Goal: Answer question/provide support

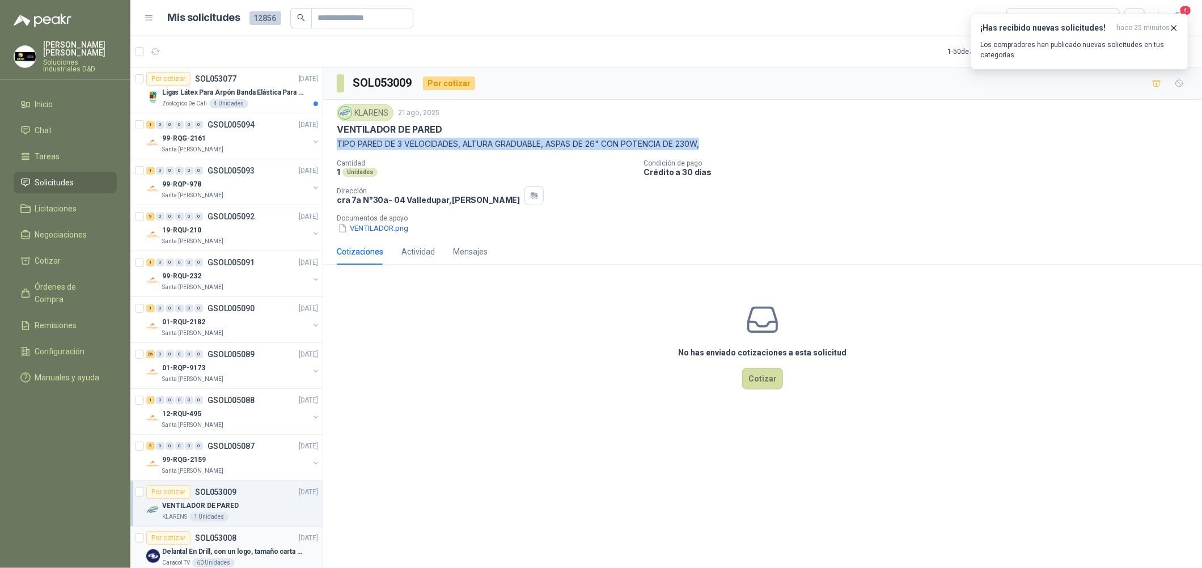
scroll to position [255, 0]
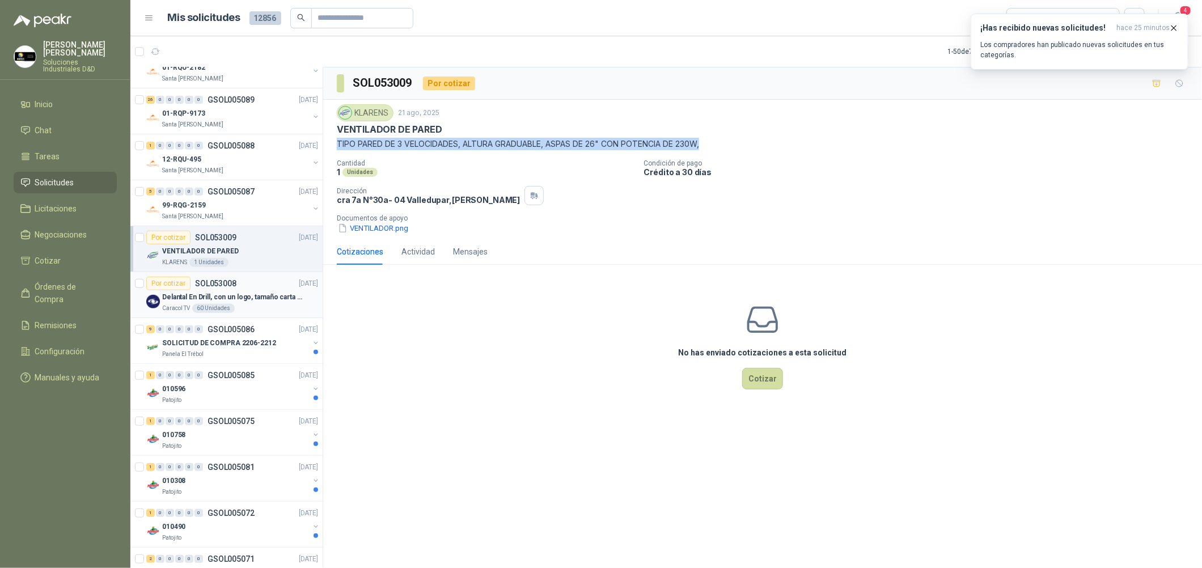
click at [248, 297] on p "Delantal En Drill, con un logo, tamaño carta 1 tinta (Se envia enlacen, como re…" at bounding box center [232, 297] width 141 height 11
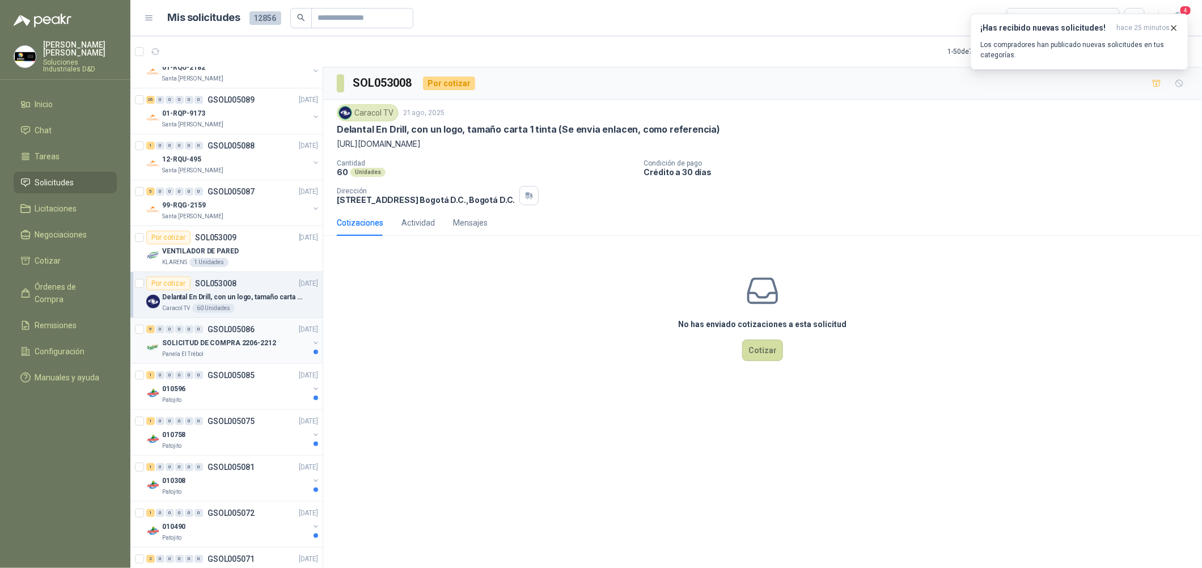
click at [278, 345] on div "SOLICITUD DE COMPRA 2206-2212" at bounding box center [235, 343] width 147 height 14
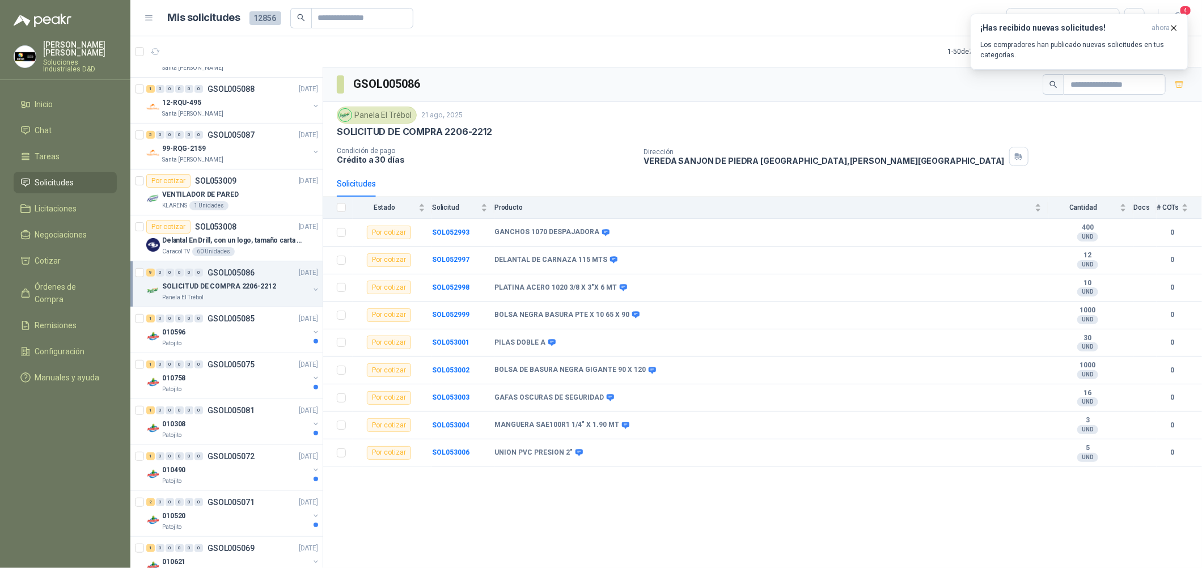
scroll to position [340, 0]
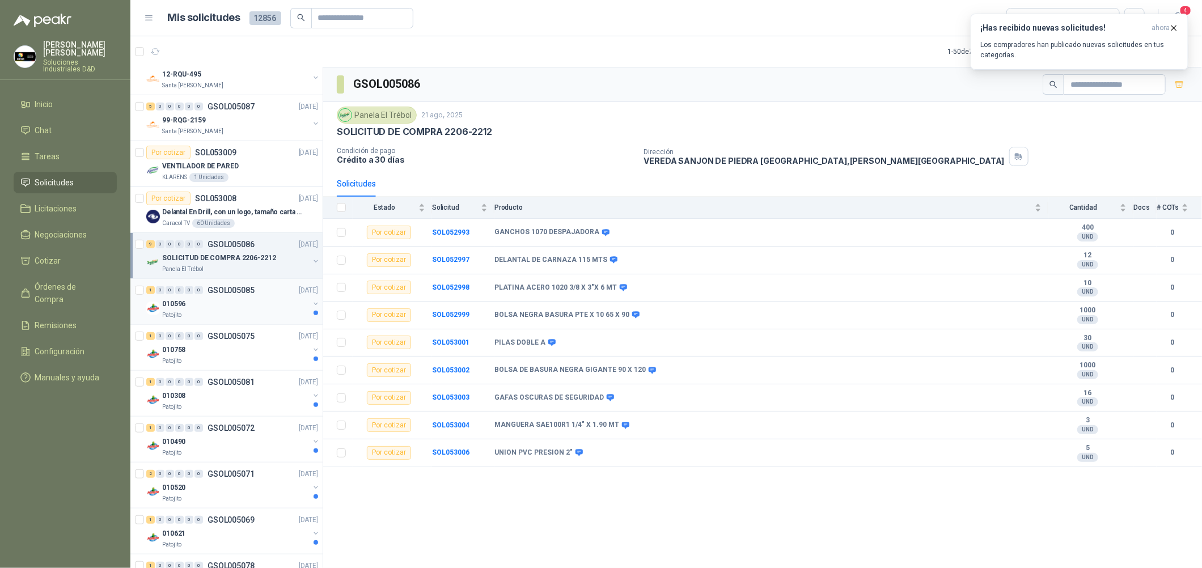
click at [281, 312] on div "Patojito" at bounding box center [235, 315] width 147 height 9
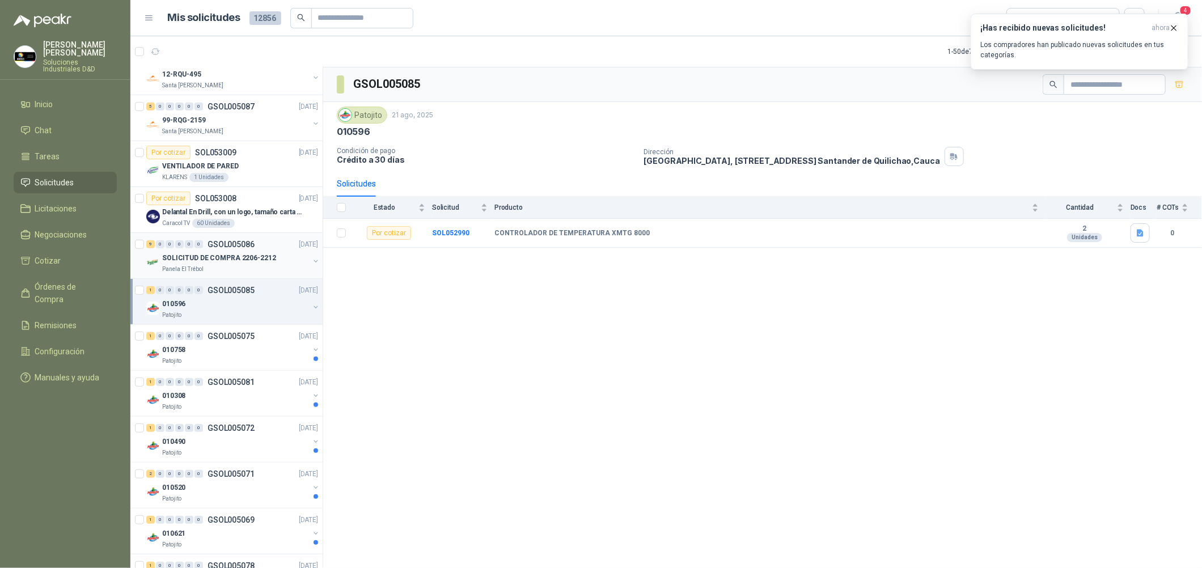
click at [285, 258] on div "SOLICITUD DE COMPRA 2206-2212" at bounding box center [235, 258] width 147 height 14
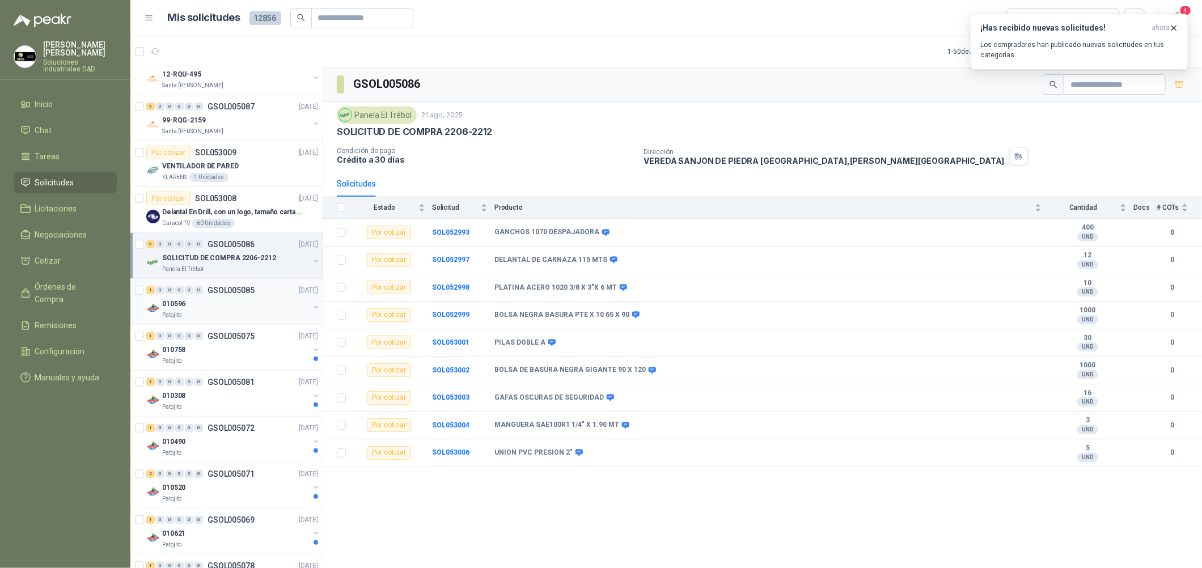
click at [239, 304] on div "010596" at bounding box center [235, 304] width 147 height 14
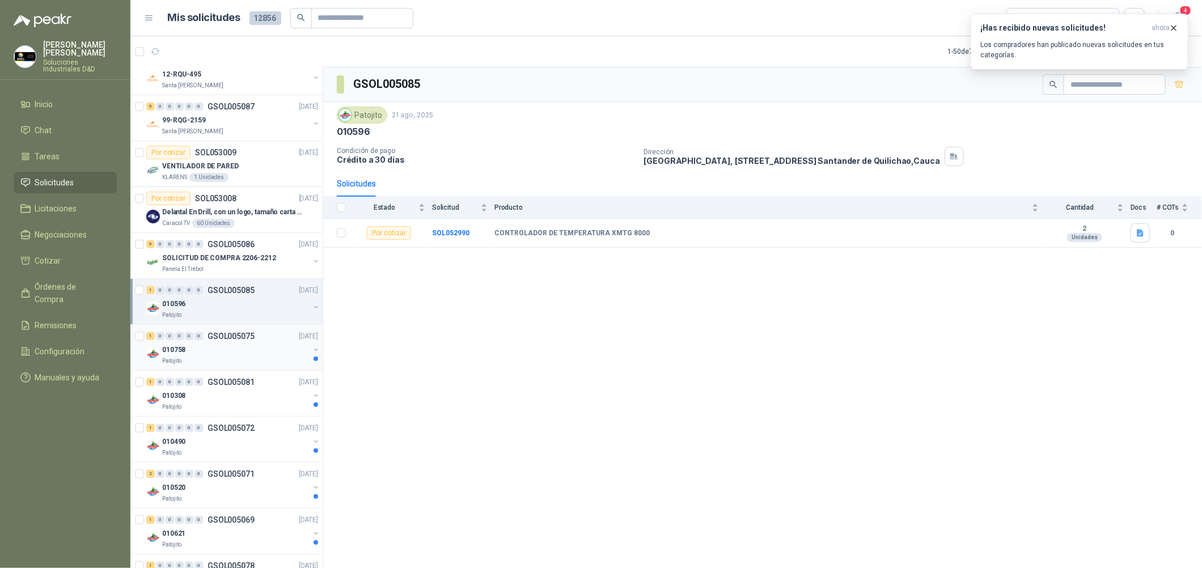
click at [241, 341] on div "1 0 0 0 0 0 GSOL005075 [DATE]" at bounding box center [233, 337] width 174 height 14
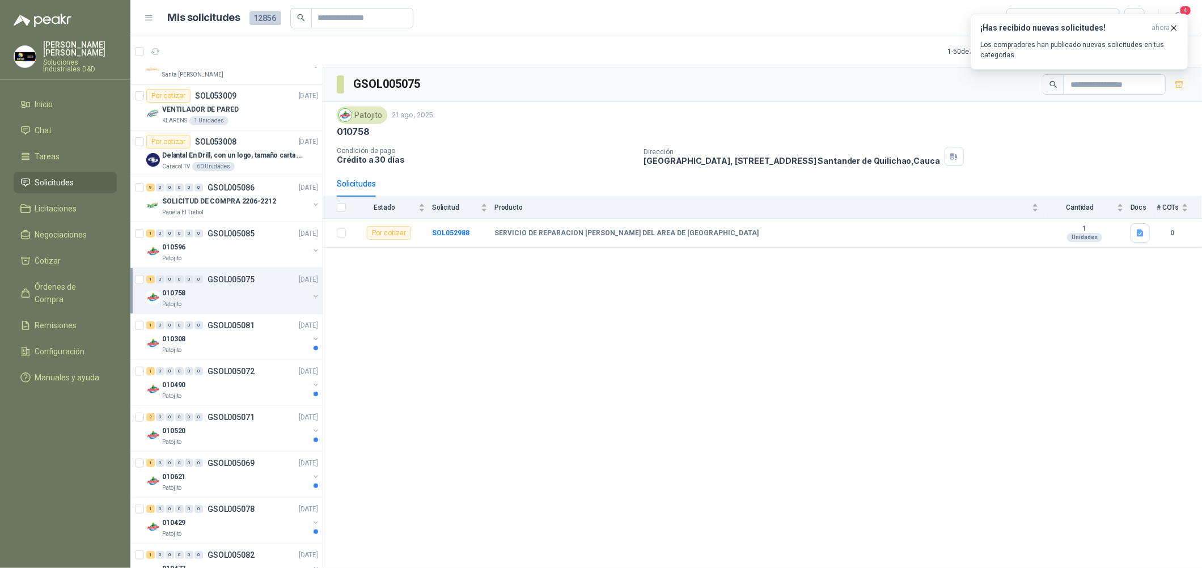
scroll to position [425, 0]
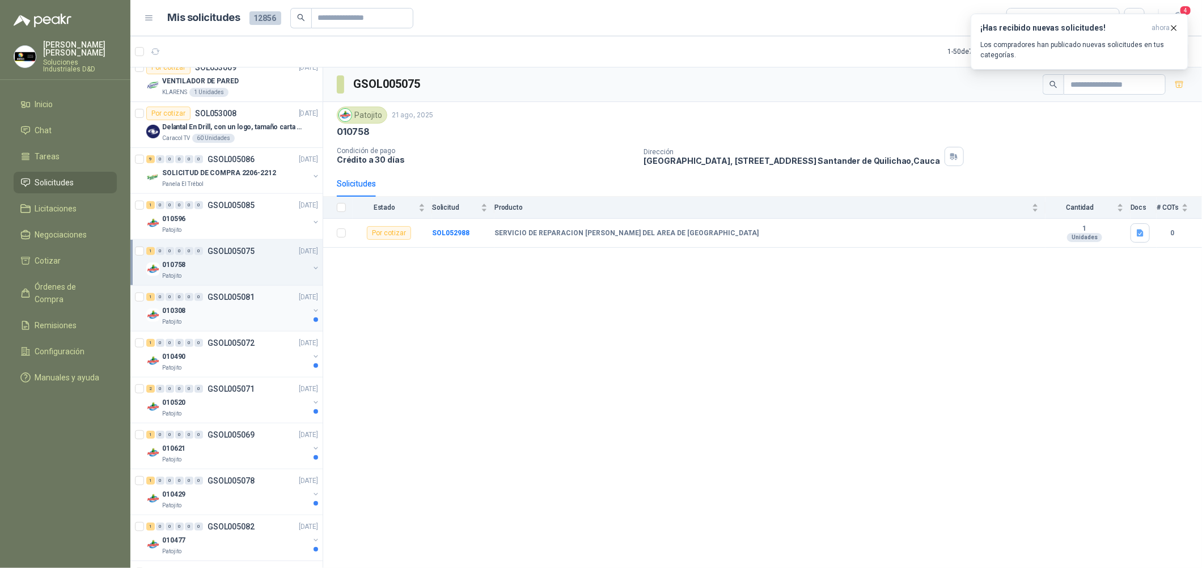
click at [247, 325] on div "Patojito" at bounding box center [235, 322] width 147 height 9
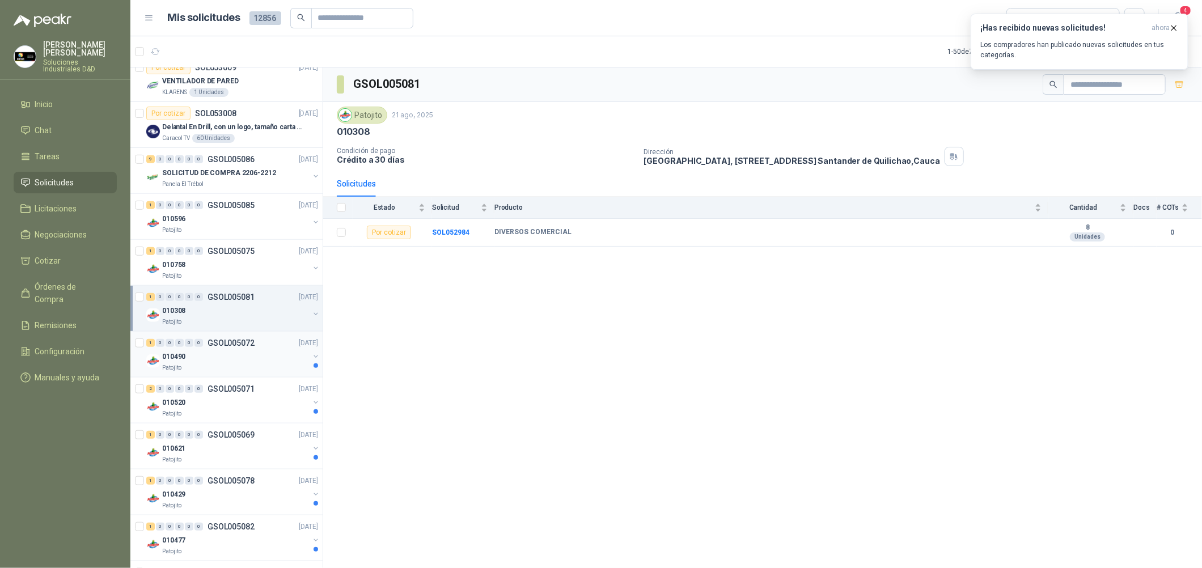
click at [237, 357] on div "010490" at bounding box center [235, 357] width 147 height 14
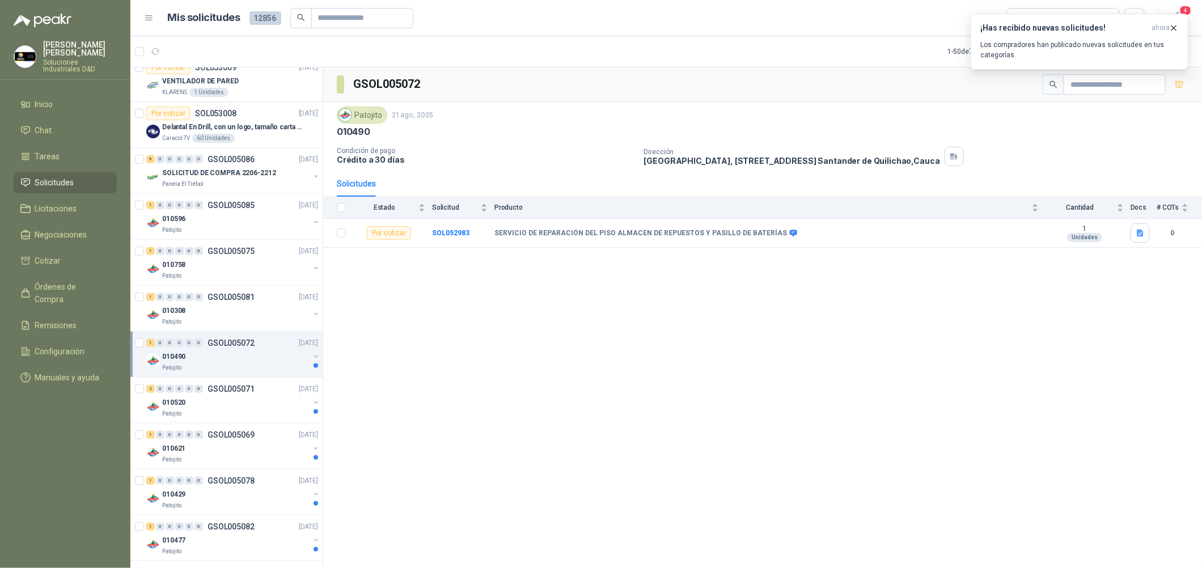
scroll to position [510, 0]
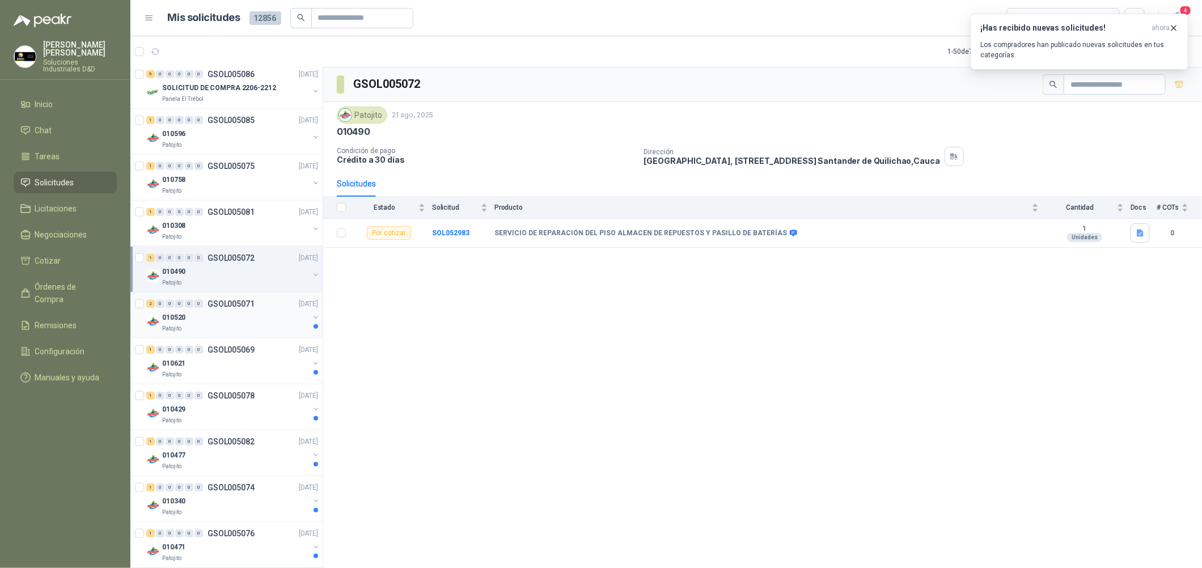
click at [264, 315] on div "010520" at bounding box center [235, 318] width 147 height 14
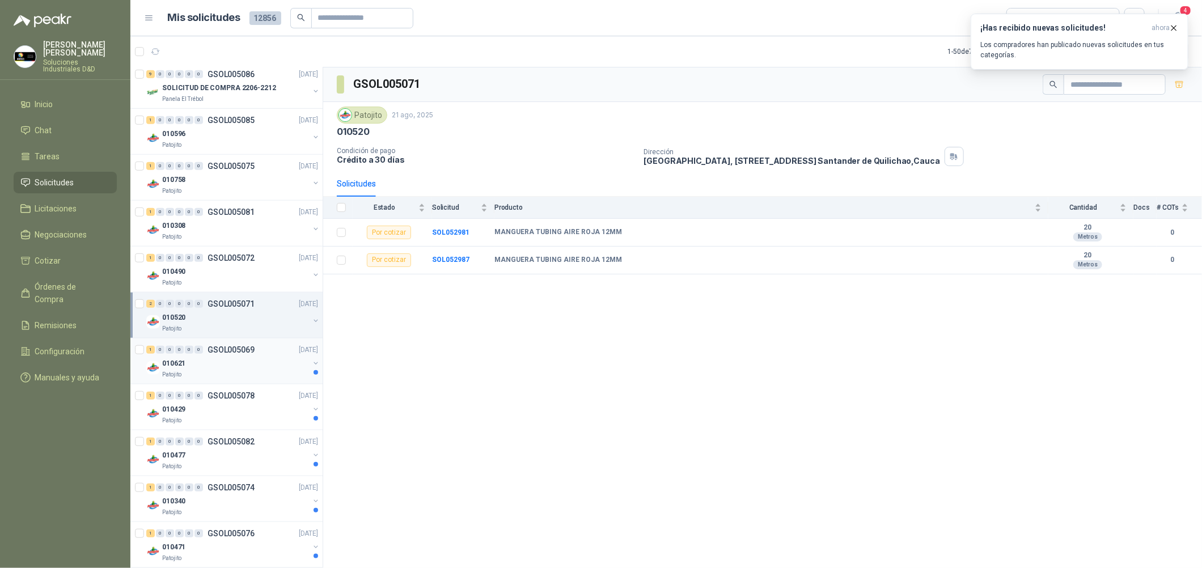
click at [252, 370] on div "010621" at bounding box center [235, 364] width 147 height 14
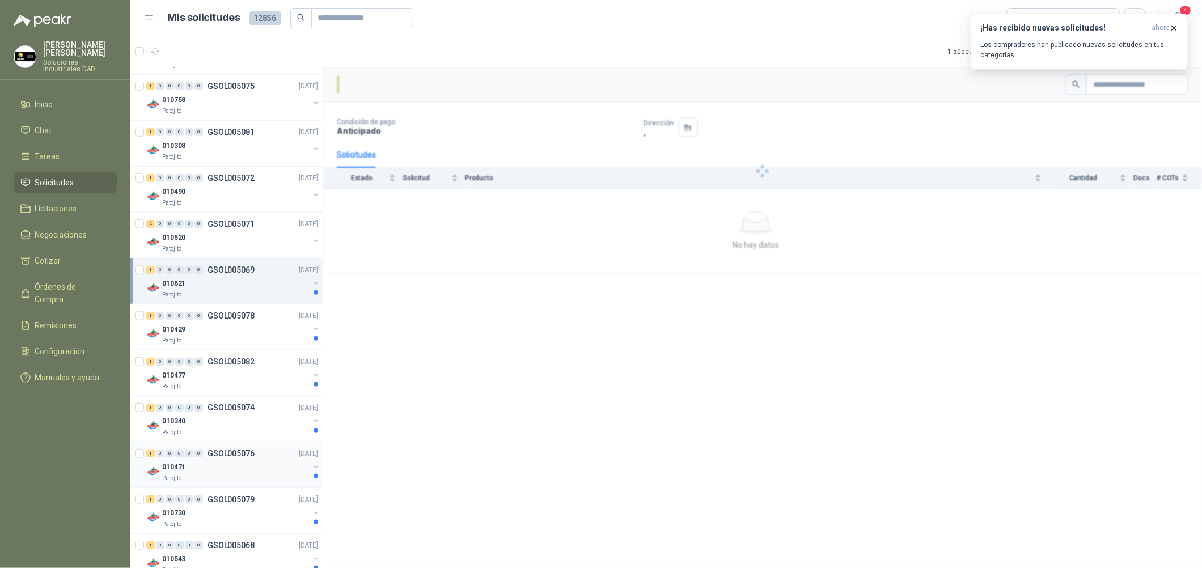
scroll to position [680, 0]
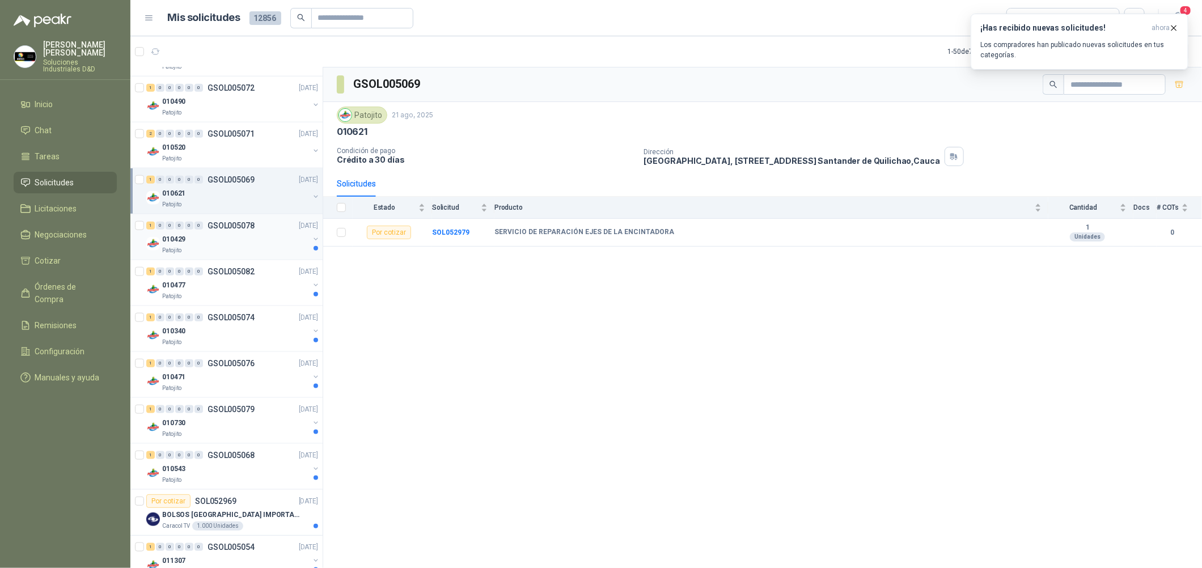
click at [261, 234] on div "010429" at bounding box center [235, 240] width 147 height 14
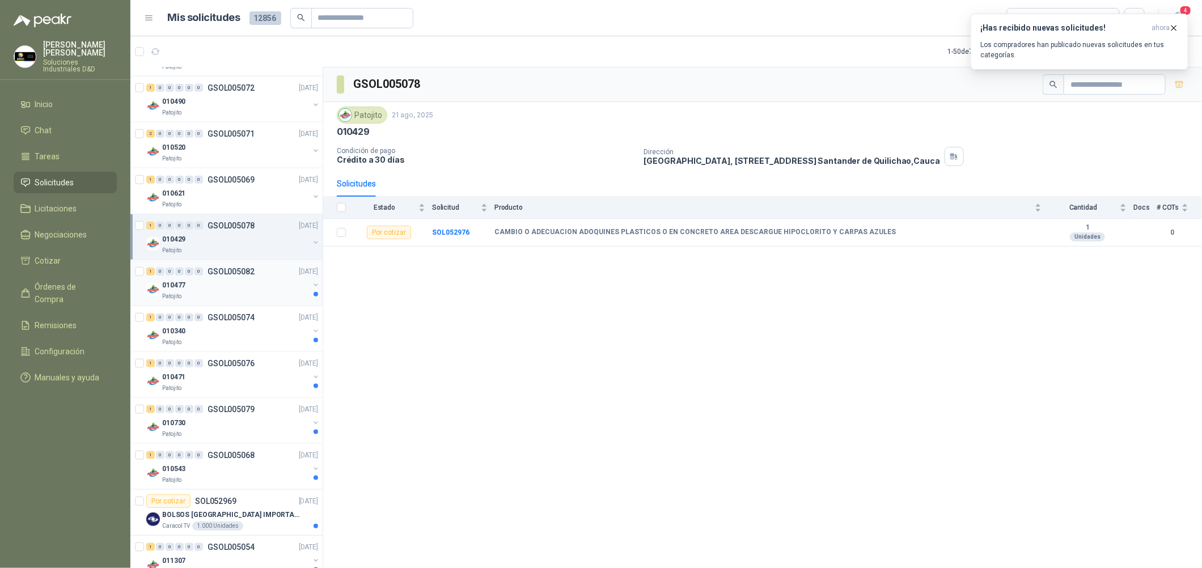
click at [258, 277] on div "1 0 0 0 0 0 GSOL005082 [DATE]" at bounding box center [233, 272] width 174 height 14
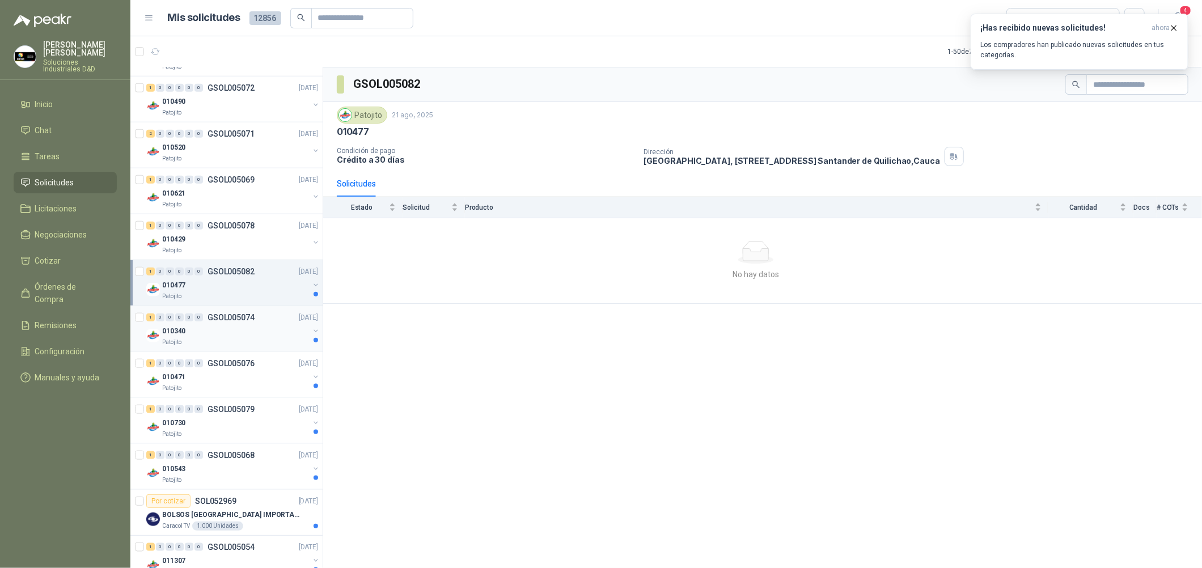
click at [227, 340] on div "Patojito" at bounding box center [235, 342] width 147 height 9
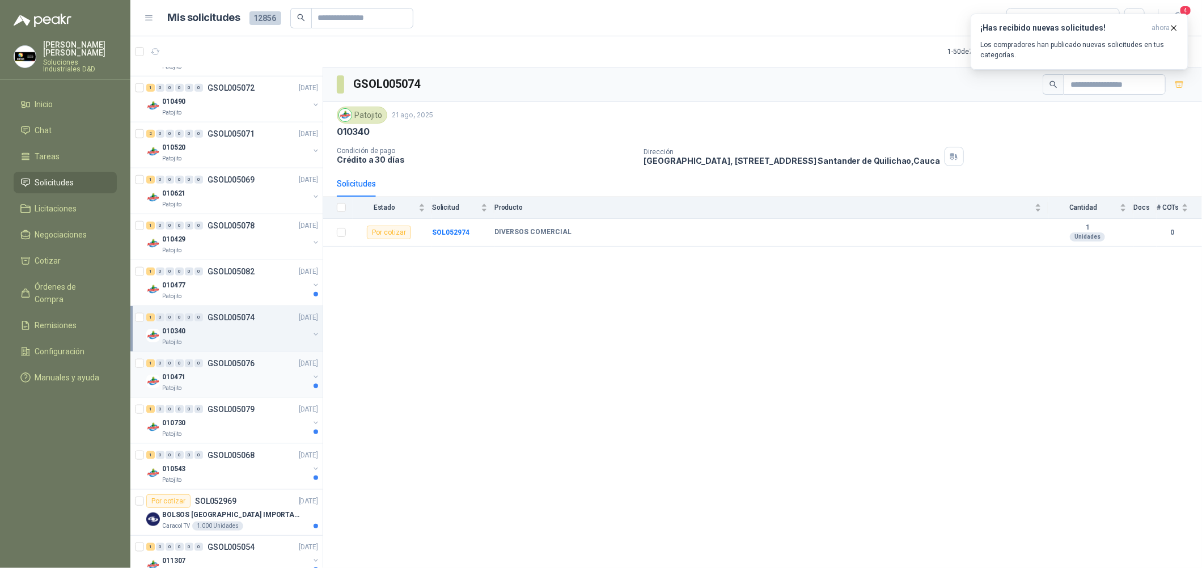
click at [229, 376] on div "010471" at bounding box center [235, 377] width 147 height 14
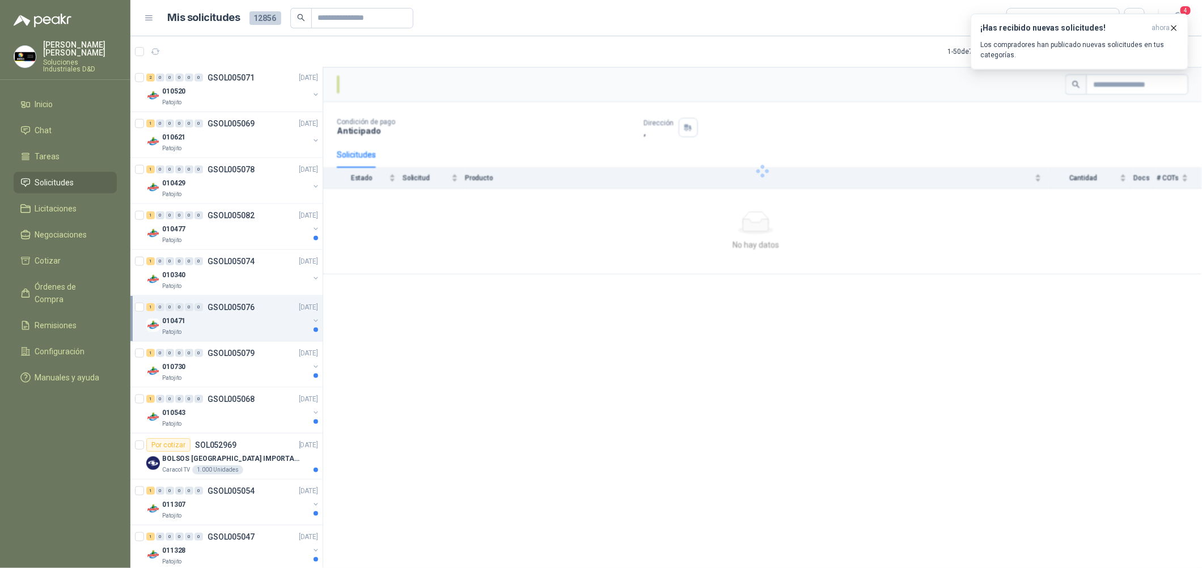
scroll to position [765, 0]
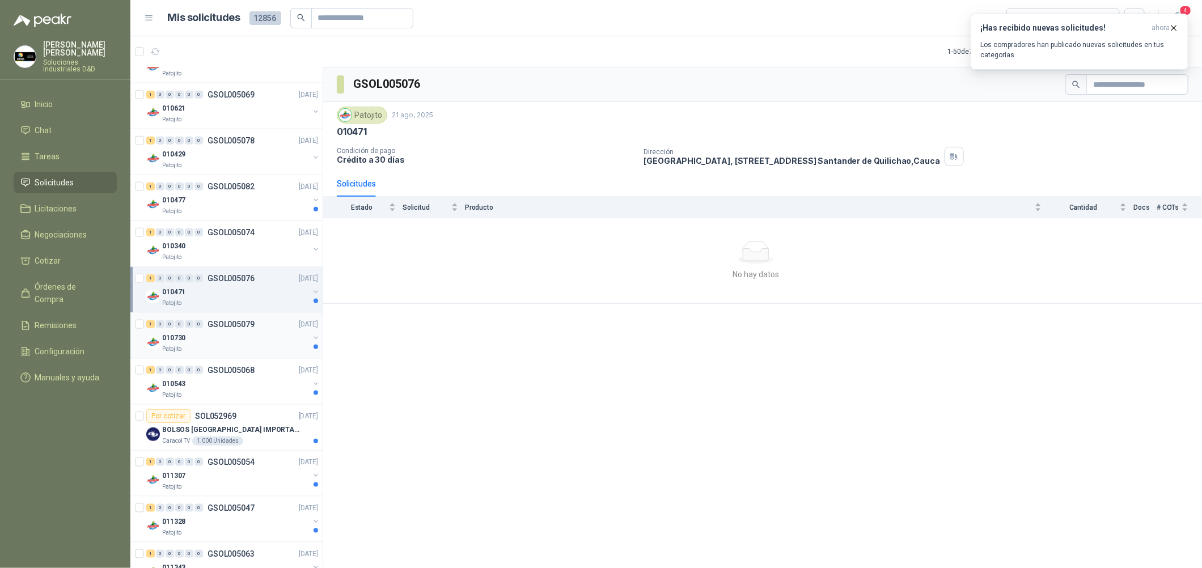
click at [236, 342] on div "010730" at bounding box center [235, 338] width 147 height 14
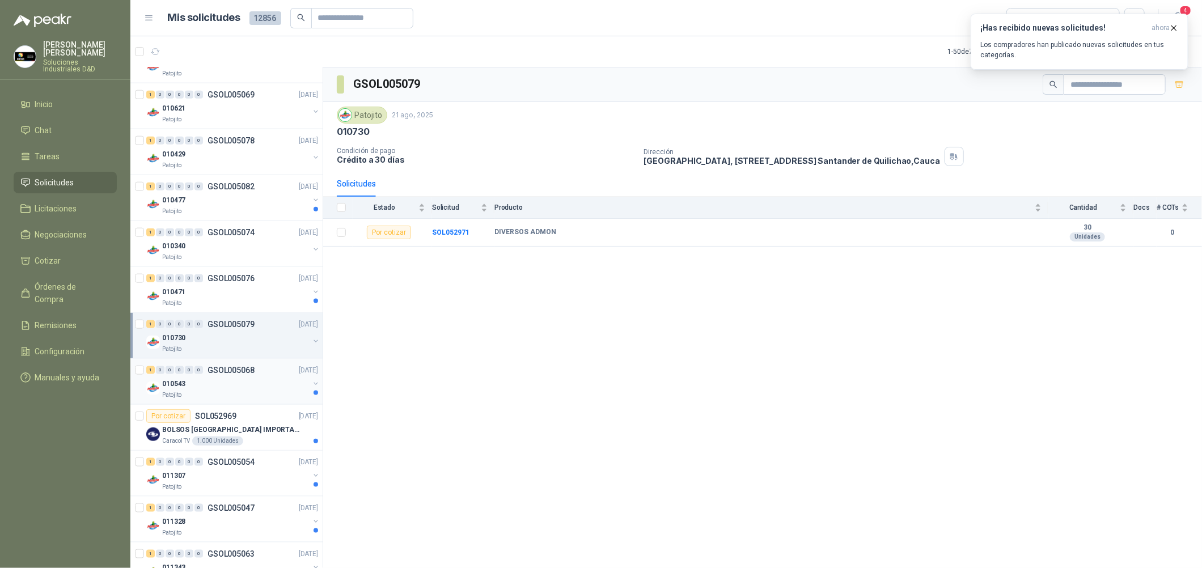
click at [239, 395] on div "Patojito" at bounding box center [235, 395] width 147 height 9
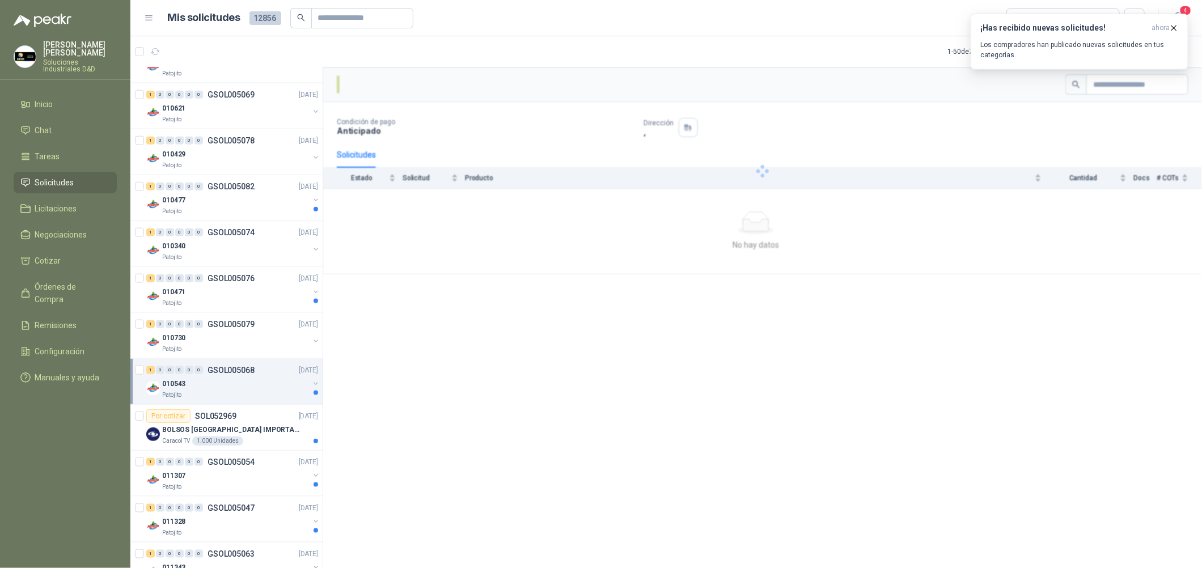
scroll to position [935, 0]
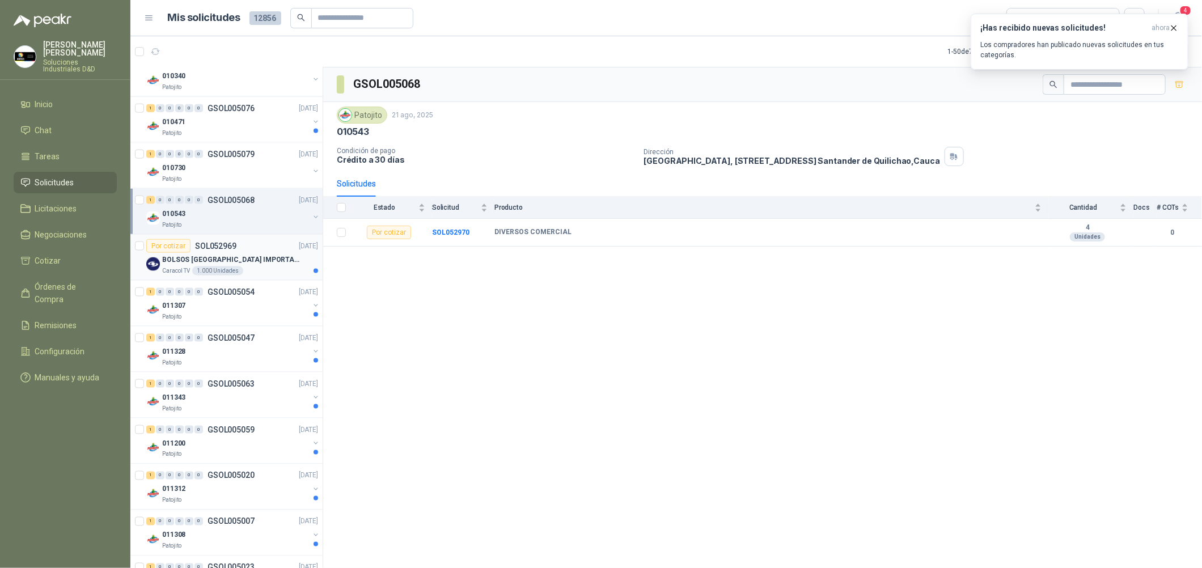
click at [271, 249] on div "Por cotizar SOL052969 [DATE]" at bounding box center [232, 246] width 172 height 14
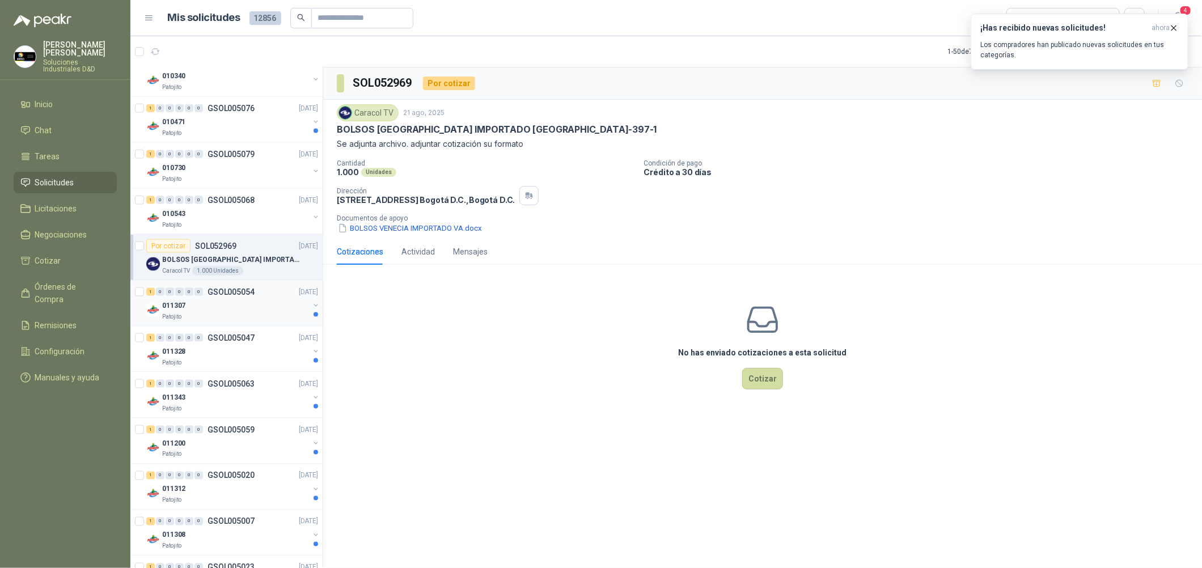
click at [276, 326] on div "1 0 0 0 0 0 GSOL005054 [DATE] 011307 Patojito" at bounding box center [226, 304] width 192 height 46
click at [276, 301] on div "011307" at bounding box center [235, 306] width 147 height 14
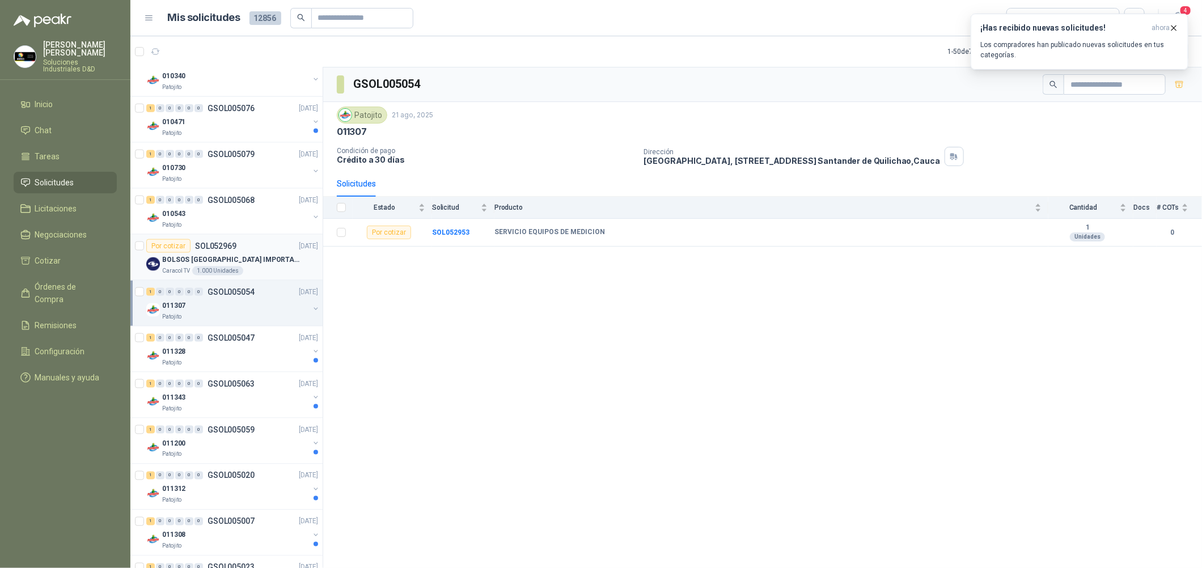
click at [299, 251] on p "[DATE]" at bounding box center [308, 246] width 19 height 11
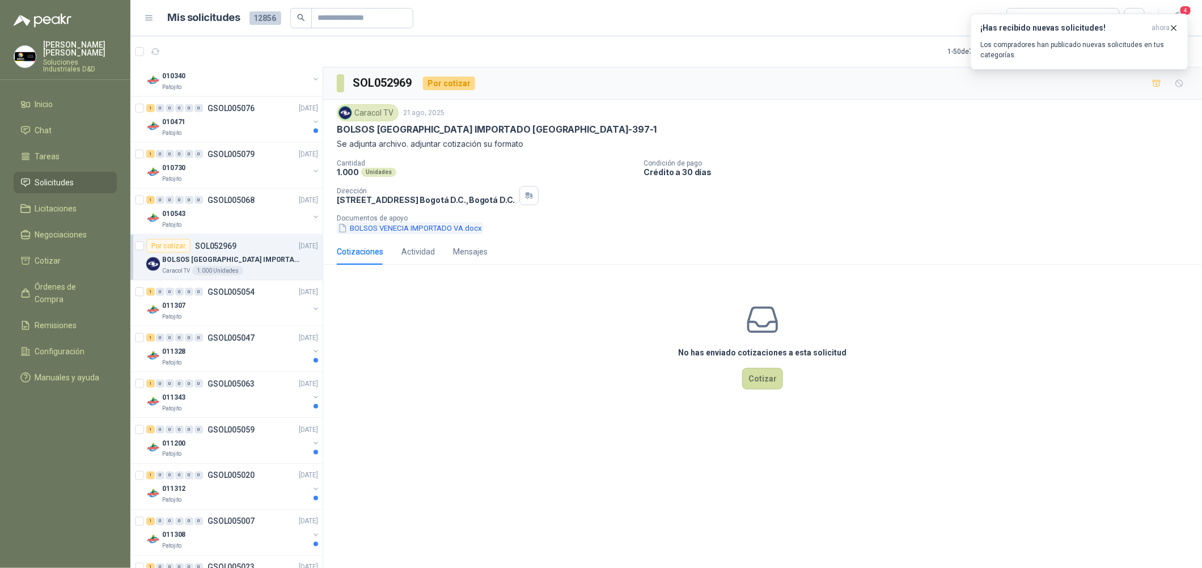
click at [364, 229] on button "BOLSOS VENECIA IMPORTADO VA.docx" at bounding box center [410, 228] width 146 height 12
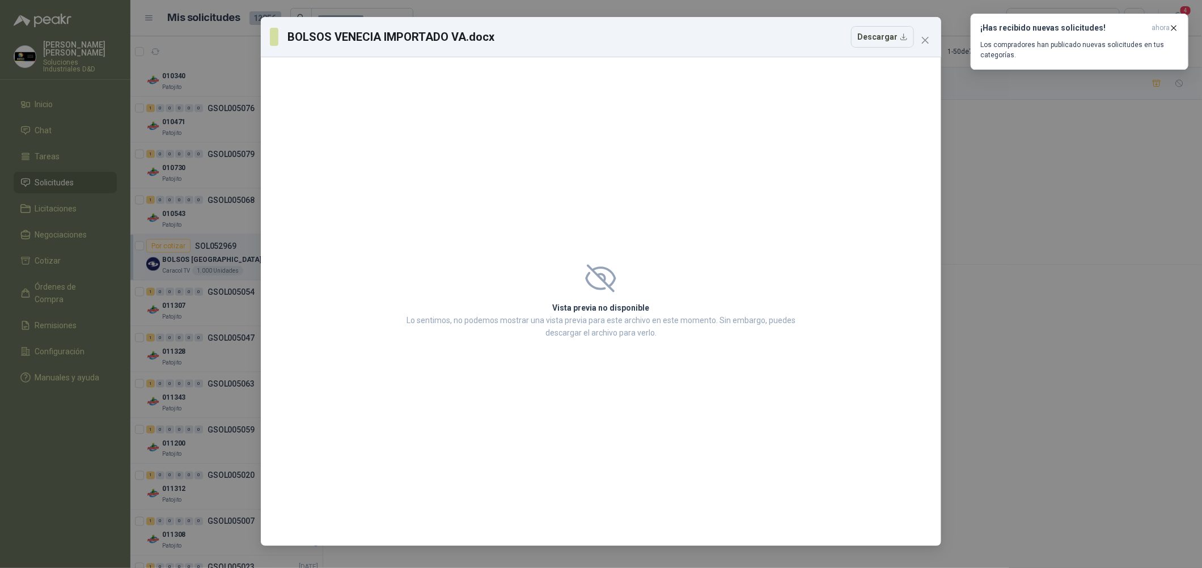
click at [1042, 284] on div "BOLSOS VENECIA IMPORTADO VA.docx Descargar Vista previa no disponible Lo sentim…" at bounding box center [601, 284] width 1202 height 568
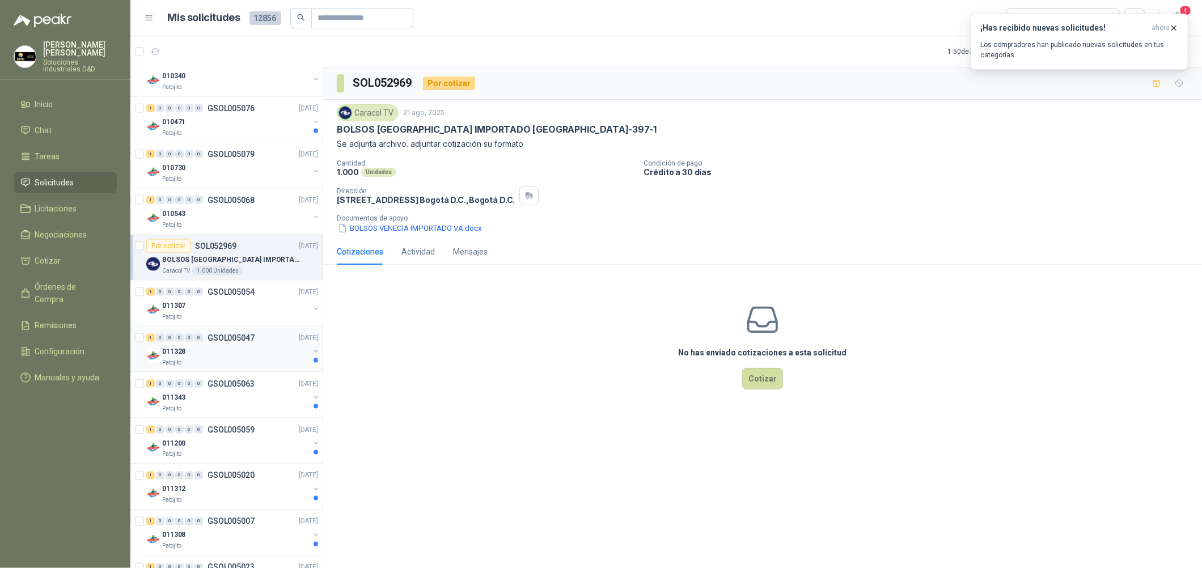
click at [241, 366] on div "Patojito" at bounding box center [235, 362] width 147 height 9
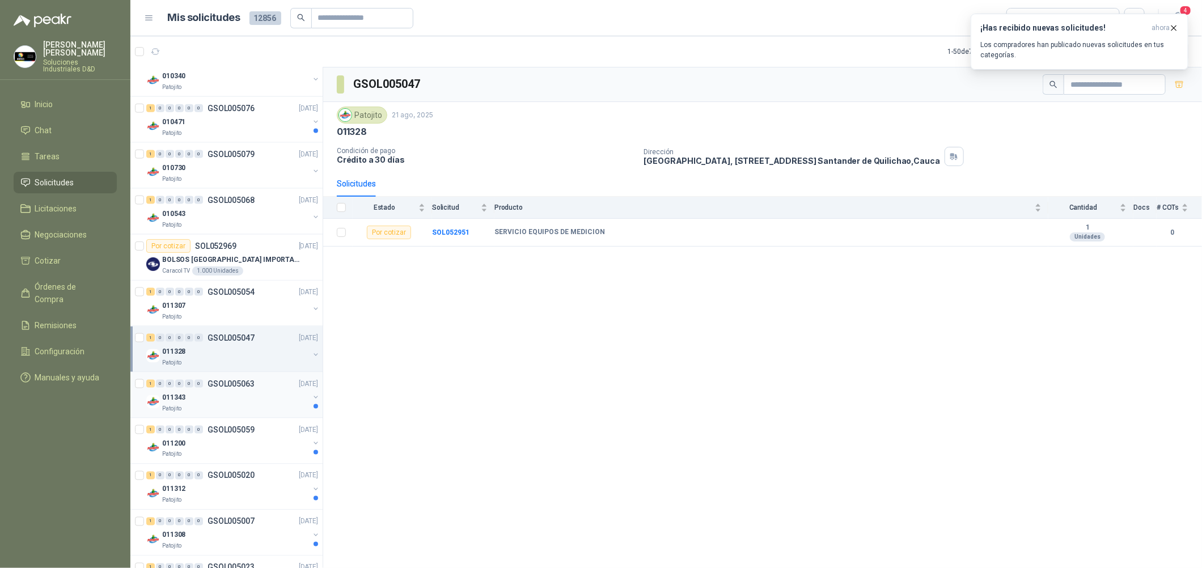
click at [245, 390] on div "1 0 0 0 0 0 GSOL005063 [DATE]" at bounding box center [233, 384] width 174 height 14
click at [287, 449] on div "011200" at bounding box center [235, 444] width 147 height 14
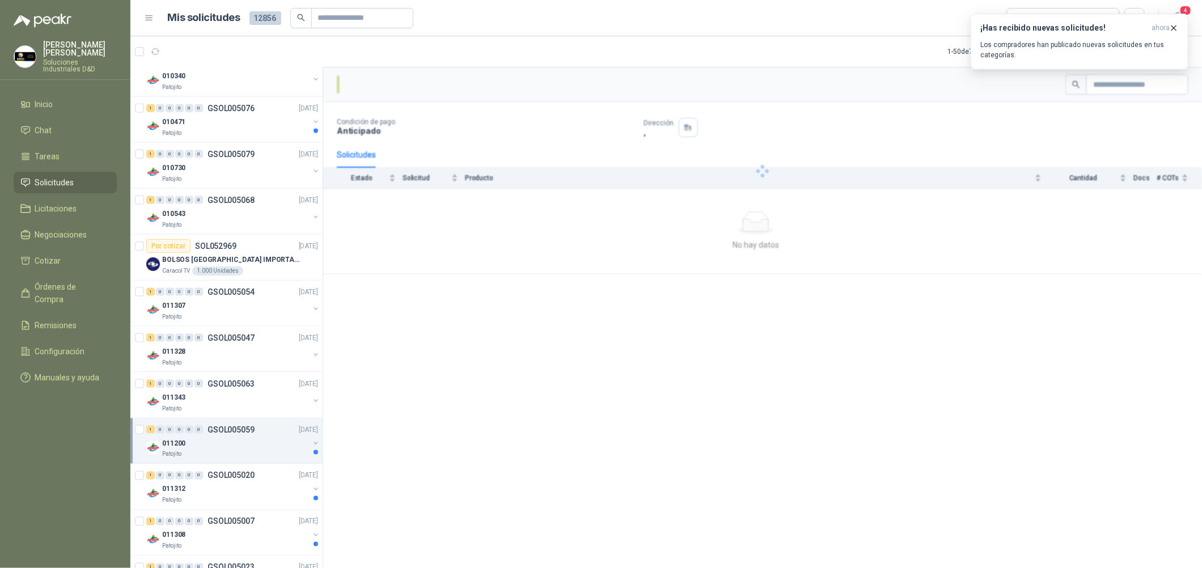
scroll to position [1105, 0]
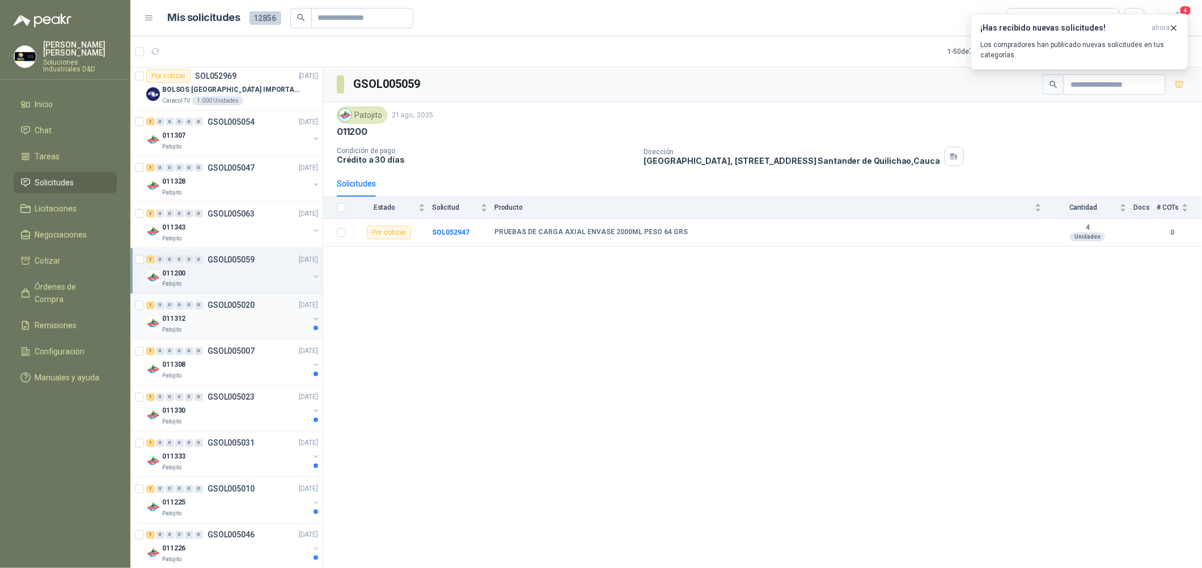
click at [272, 318] on div "011312" at bounding box center [235, 320] width 147 height 14
click at [273, 364] on div "011308" at bounding box center [235, 365] width 147 height 14
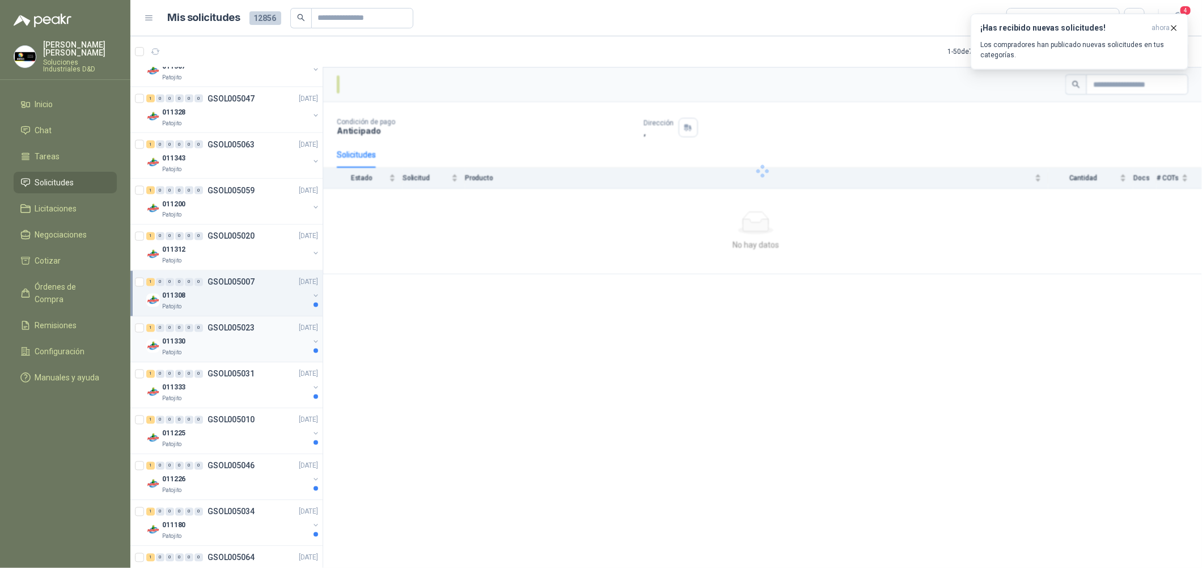
scroll to position [1191, 0]
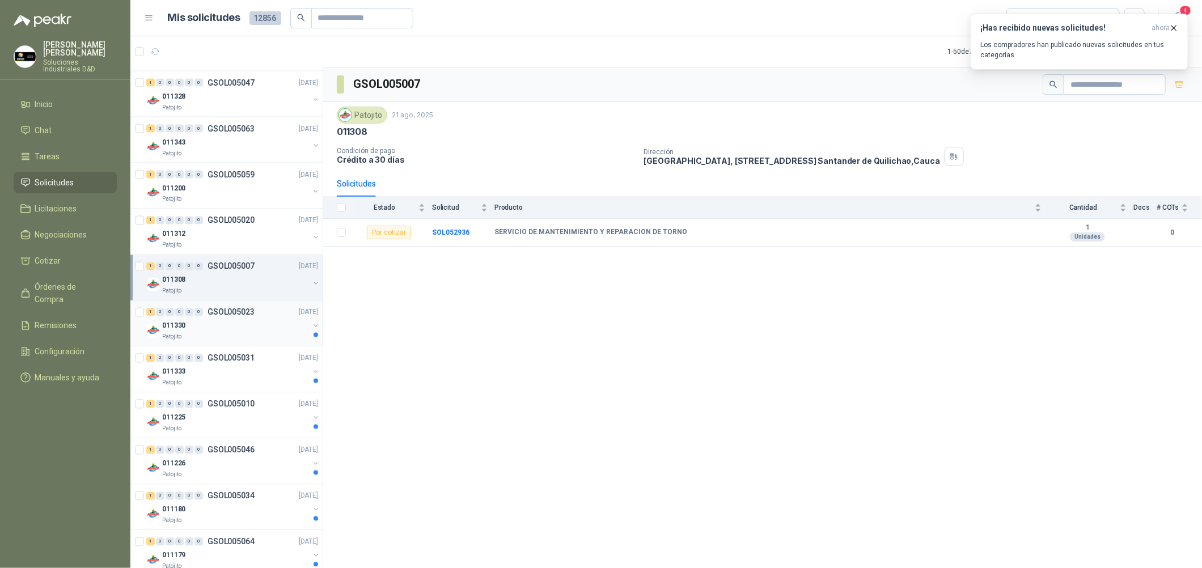
click at [283, 330] on div "011330" at bounding box center [235, 326] width 147 height 14
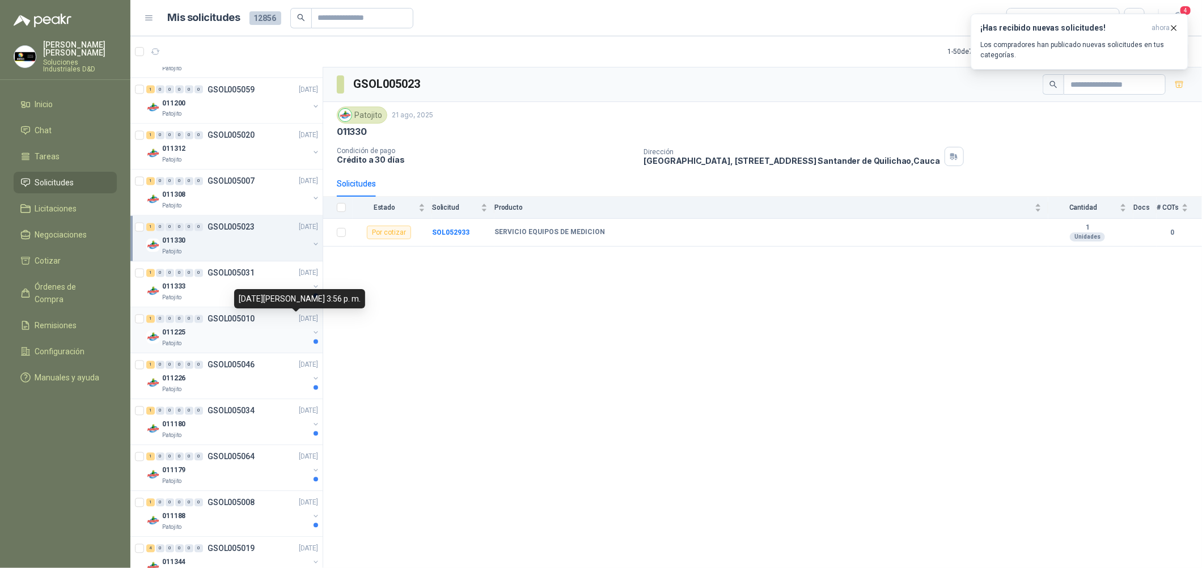
click at [283, 306] on div "[DATE][PERSON_NAME] 3:56 p. m." at bounding box center [299, 298] width 131 height 19
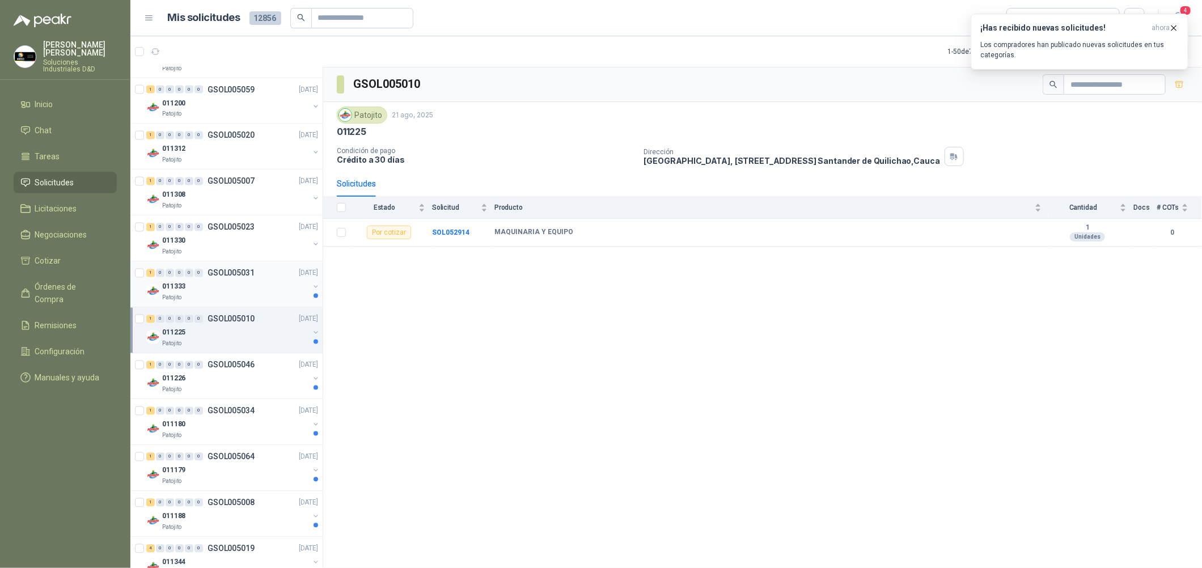
click at [199, 293] on div "011333" at bounding box center [235, 287] width 147 height 14
click at [234, 330] on div "011225" at bounding box center [235, 333] width 147 height 14
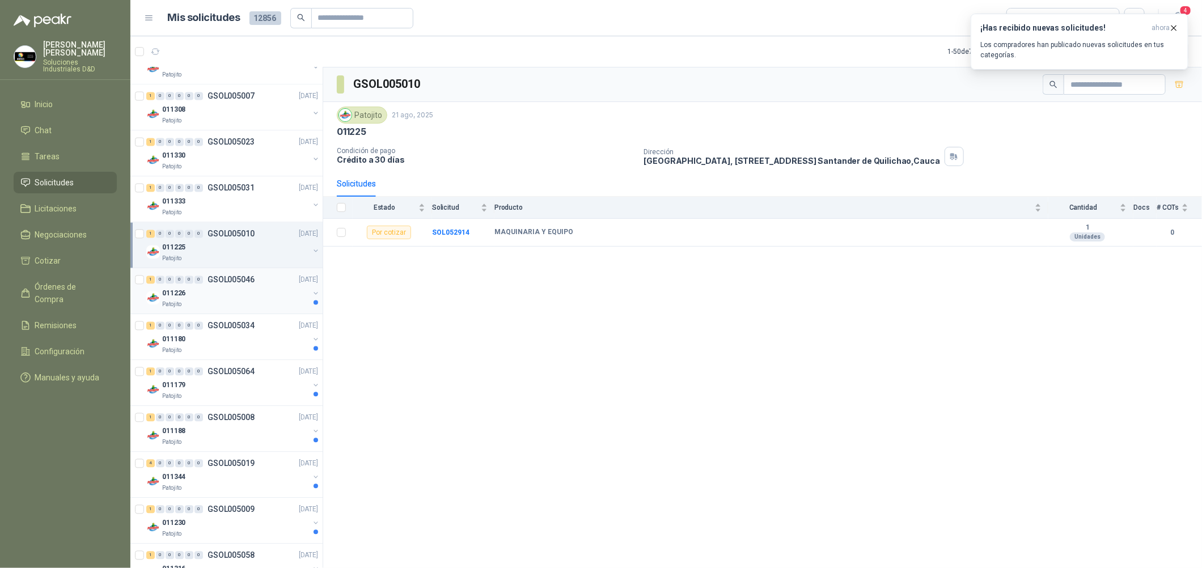
click at [248, 306] on div "Patojito" at bounding box center [235, 305] width 147 height 9
click at [243, 347] on div "011180" at bounding box center [235, 340] width 147 height 14
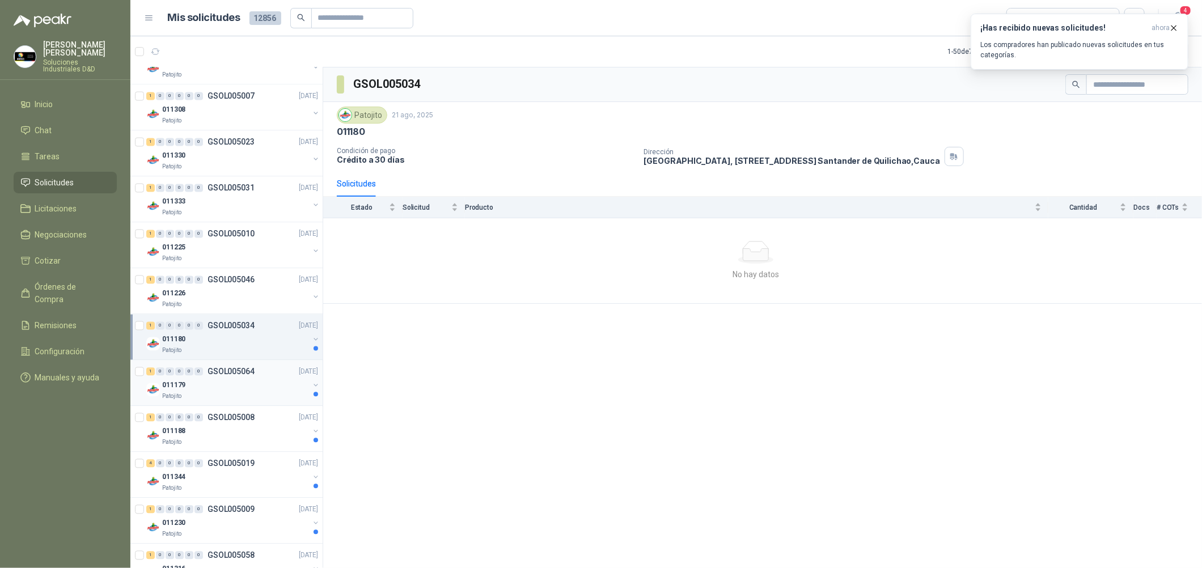
click at [242, 389] on div "011179" at bounding box center [235, 386] width 147 height 14
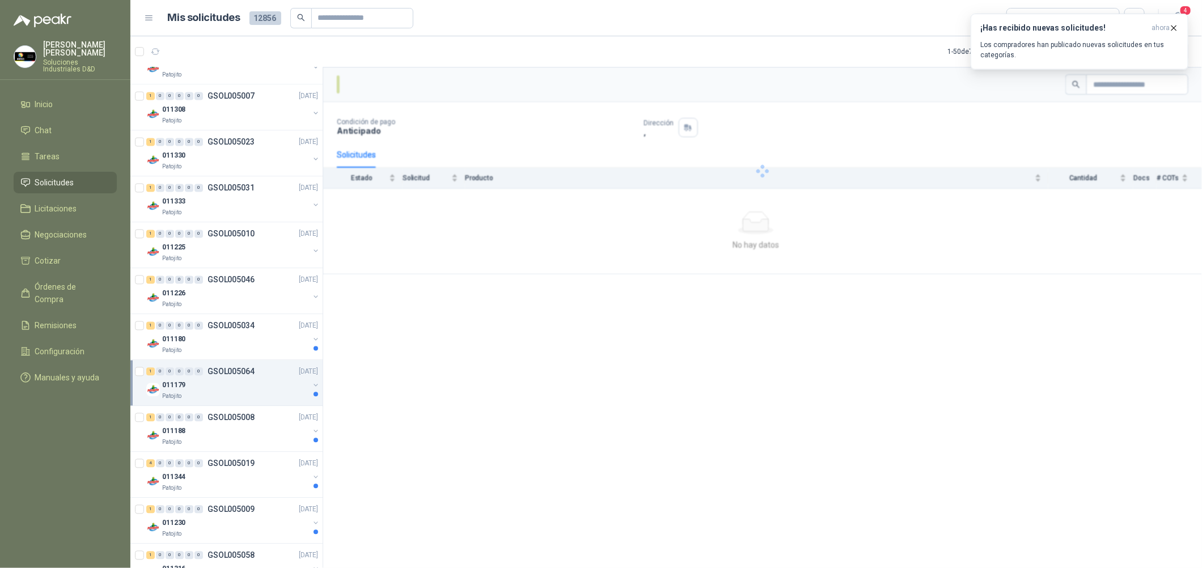
scroll to position [1446, 0]
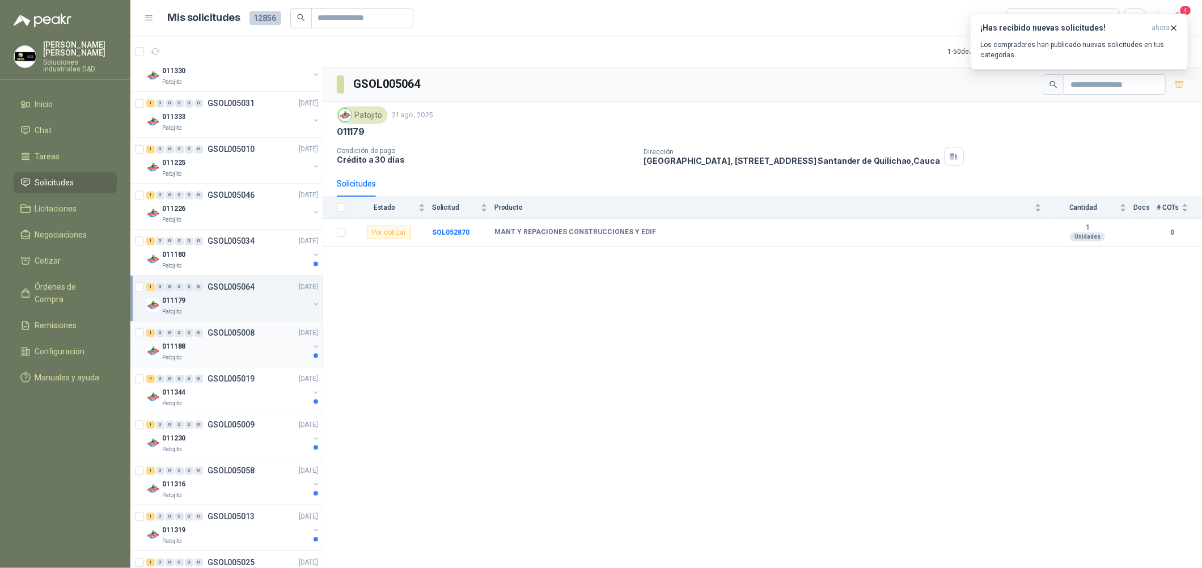
click at [254, 354] on div "Patojito" at bounding box center [235, 357] width 147 height 9
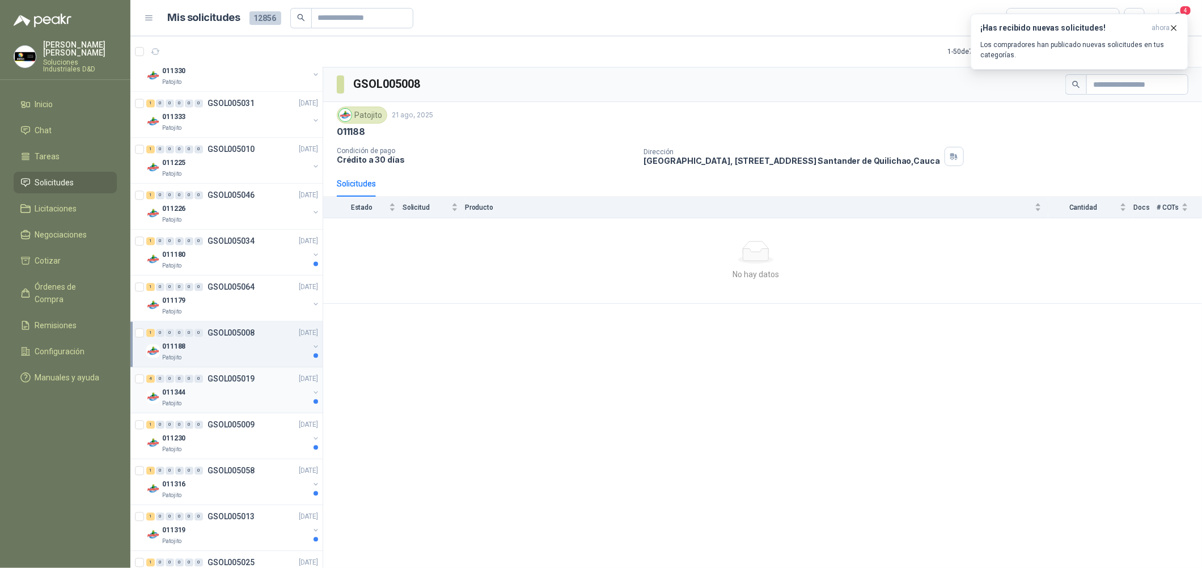
click at [239, 399] on div "011344" at bounding box center [235, 393] width 147 height 14
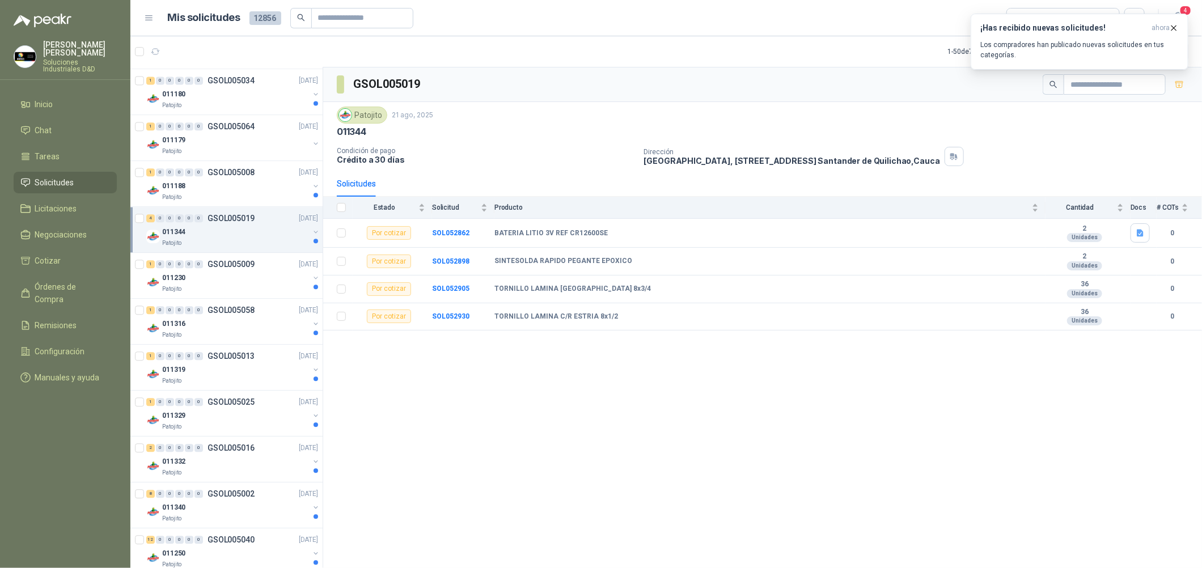
scroll to position [1616, 0]
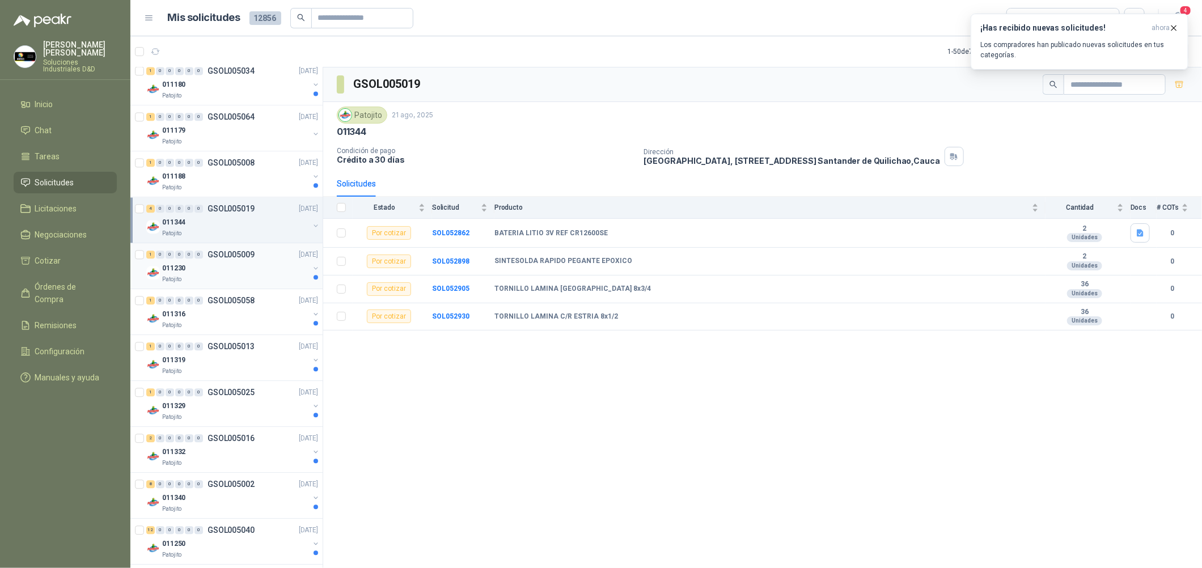
click at [240, 267] on div "011230" at bounding box center [235, 268] width 147 height 14
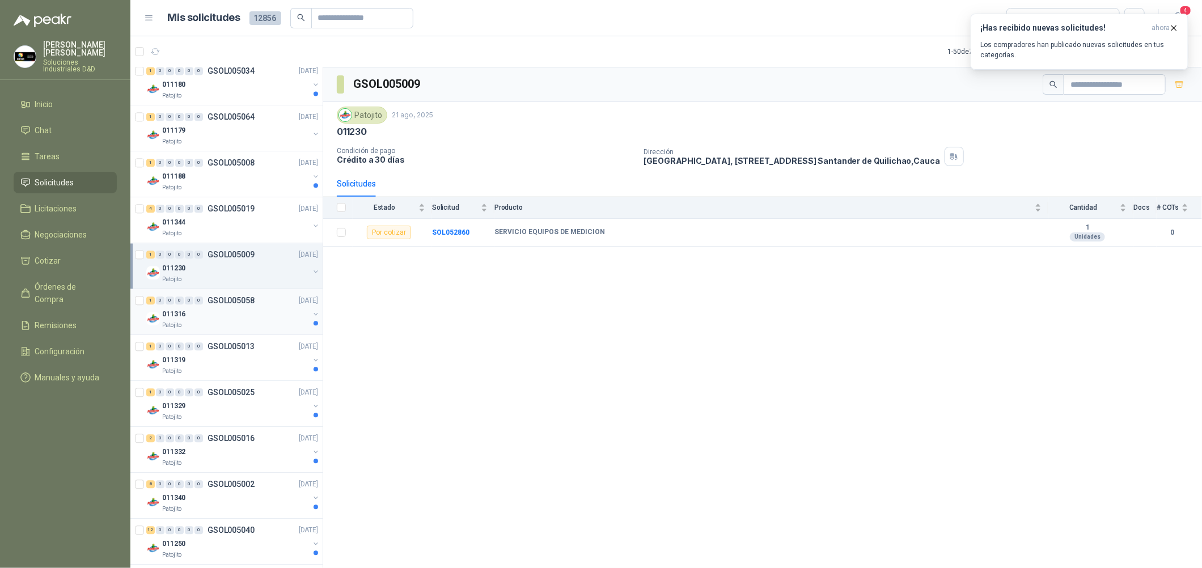
click at [244, 324] on div "Patojito" at bounding box center [235, 325] width 147 height 9
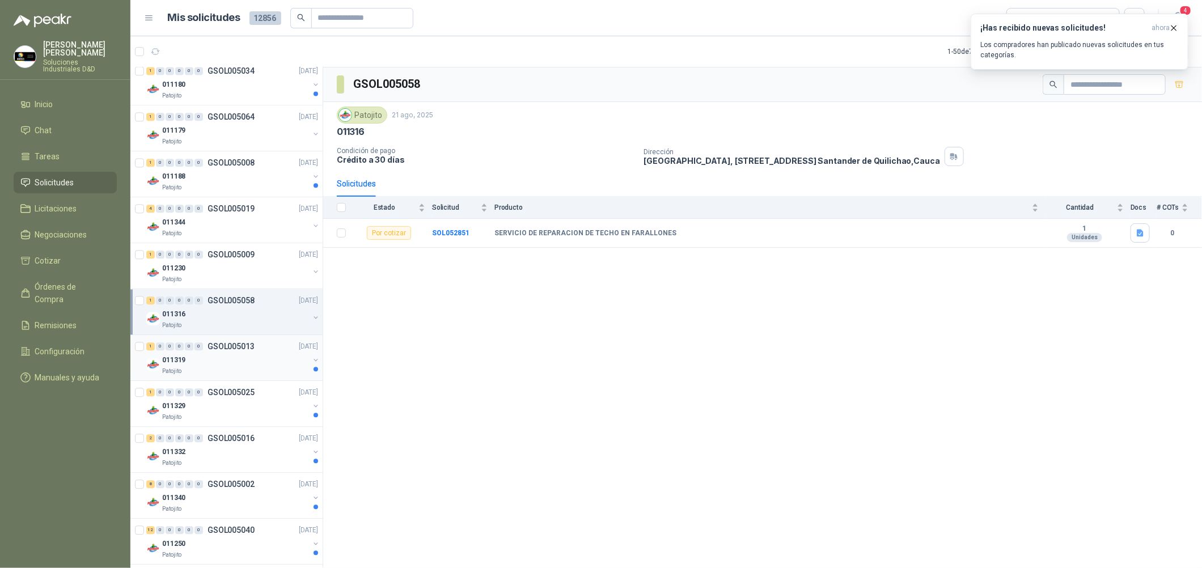
click at [233, 370] on div "Patojito" at bounding box center [235, 371] width 147 height 9
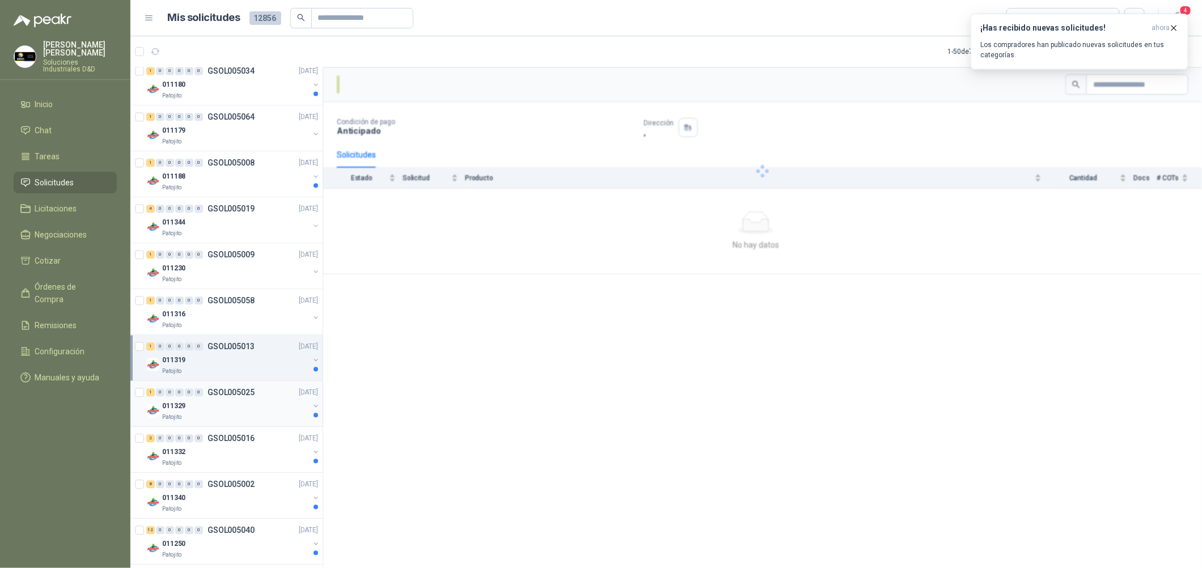
scroll to position [1701, 0]
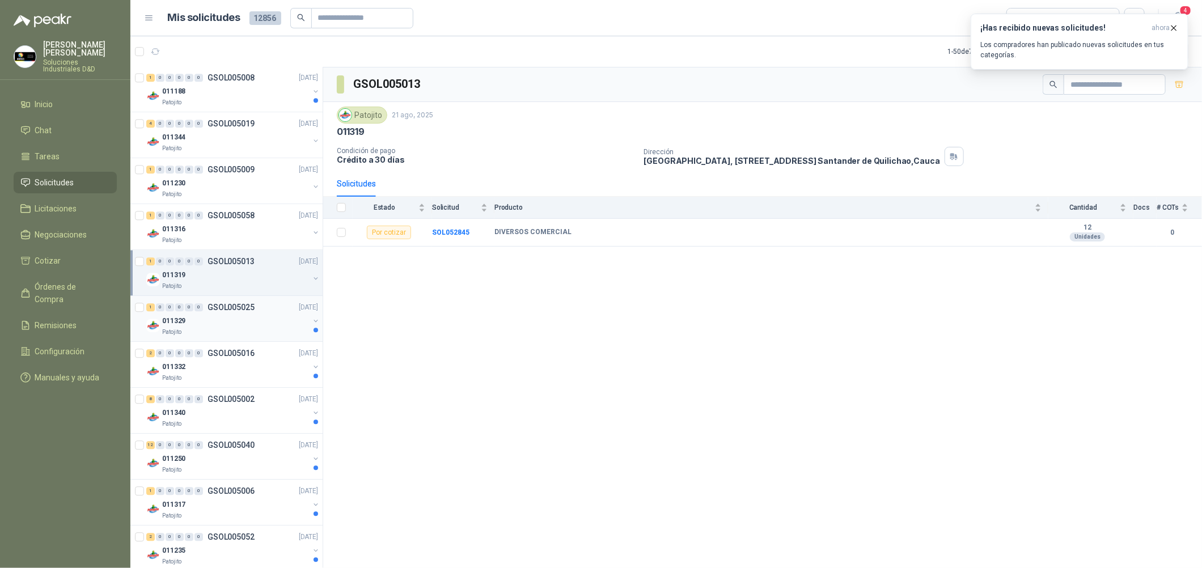
click at [252, 328] on div "011329" at bounding box center [235, 321] width 147 height 14
click at [248, 366] on div "011332" at bounding box center [235, 367] width 147 height 14
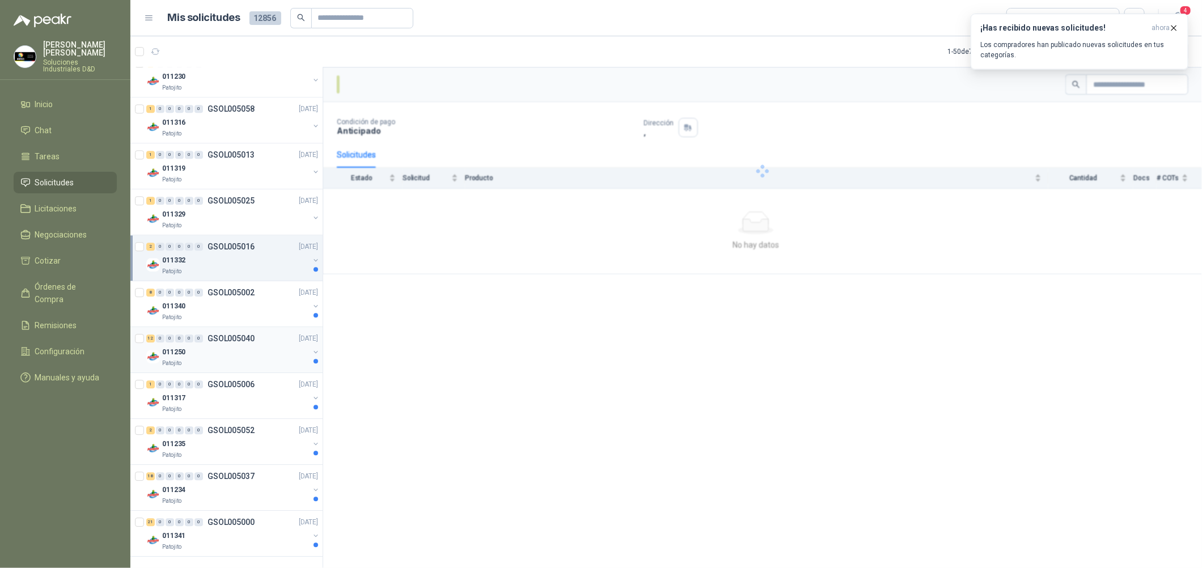
scroll to position [1811, 0]
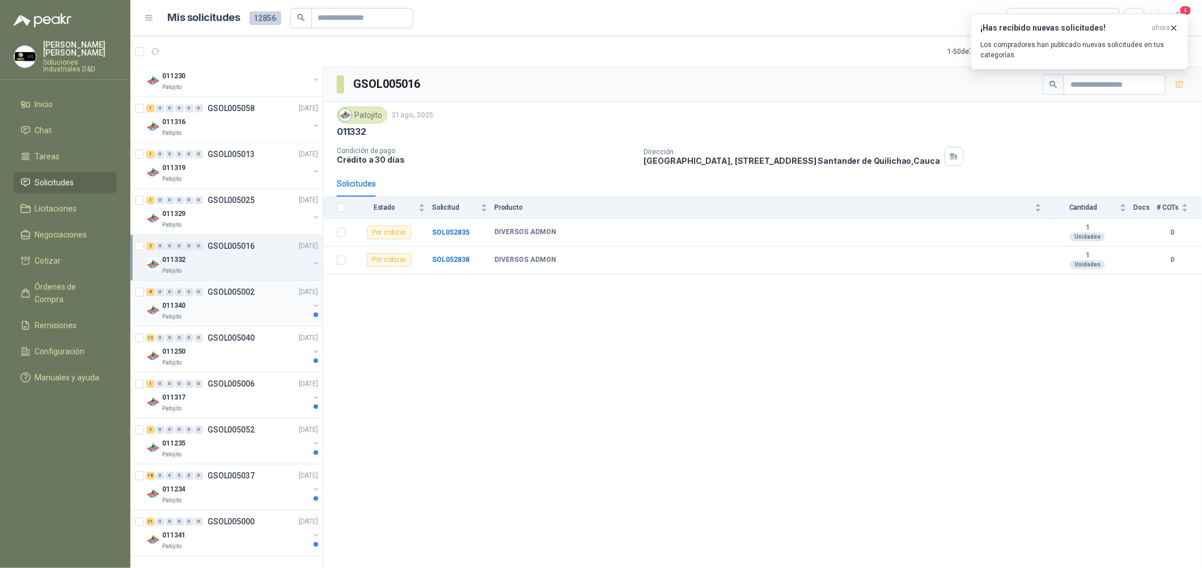
click at [264, 313] on div "Patojito" at bounding box center [235, 317] width 147 height 9
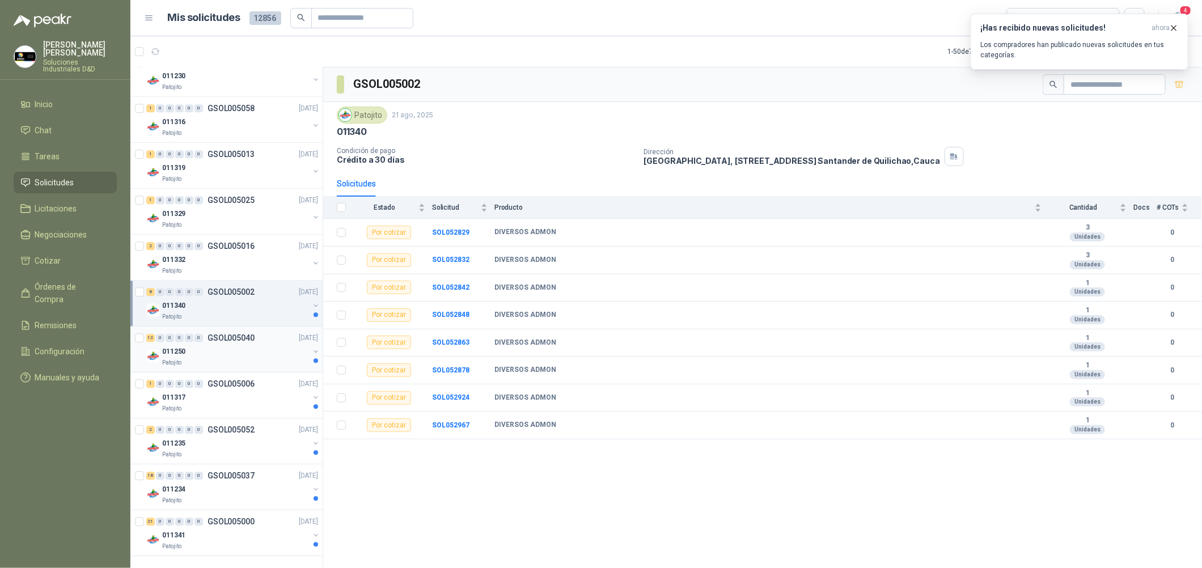
click at [252, 363] on div "Patojito" at bounding box center [235, 362] width 147 height 9
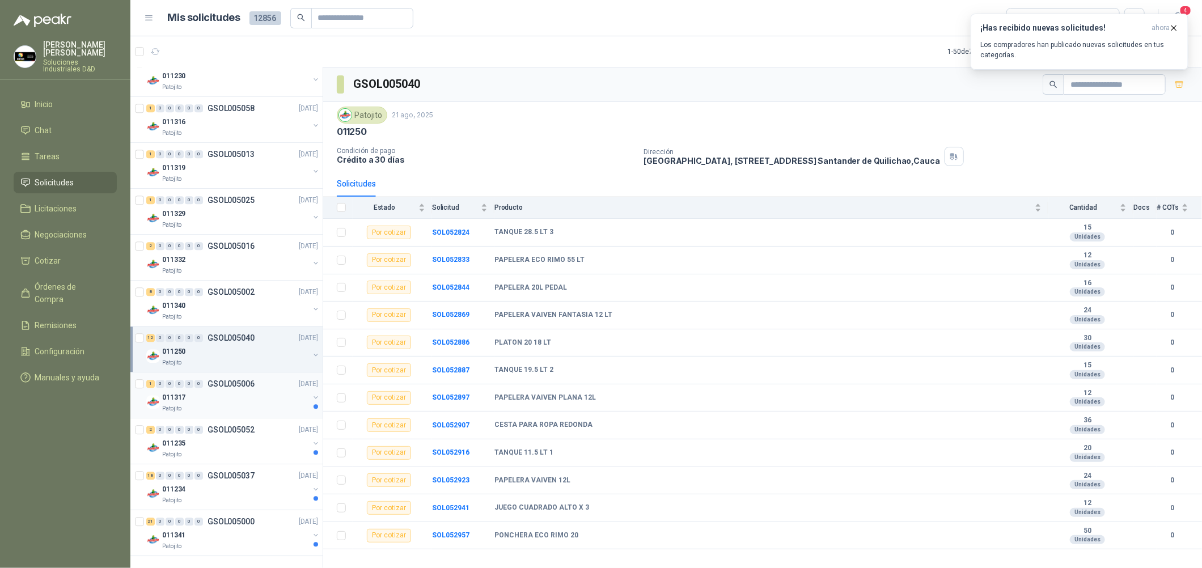
click at [254, 396] on div "011317" at bounding box center [235, 398] width 147 height 14
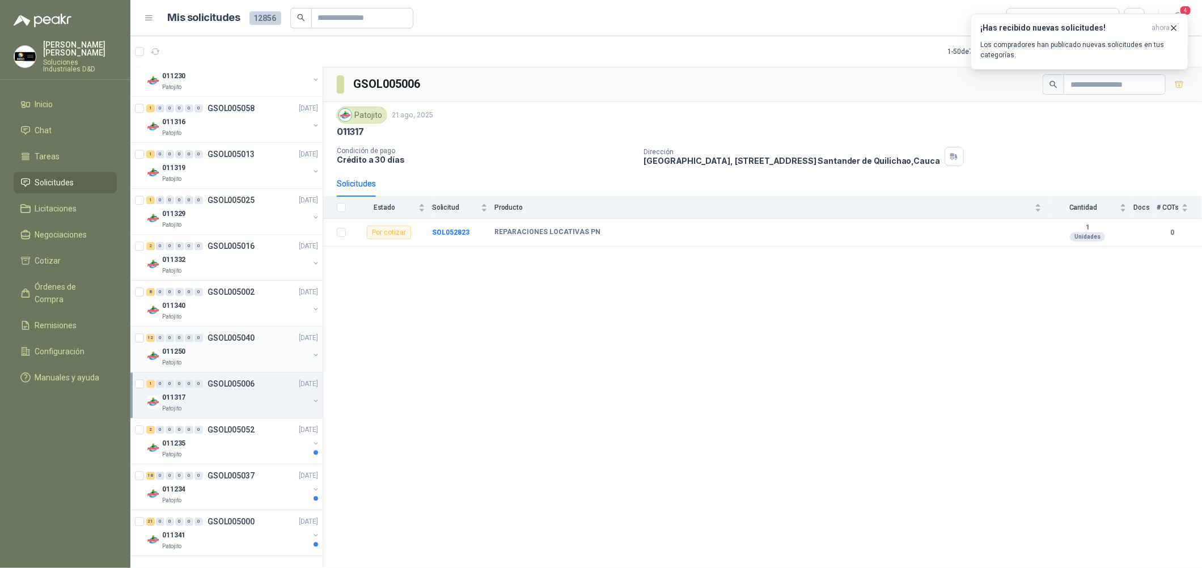
click at [258, 345] on div "011250" at bounding box center [235, 352] width 147 height 14
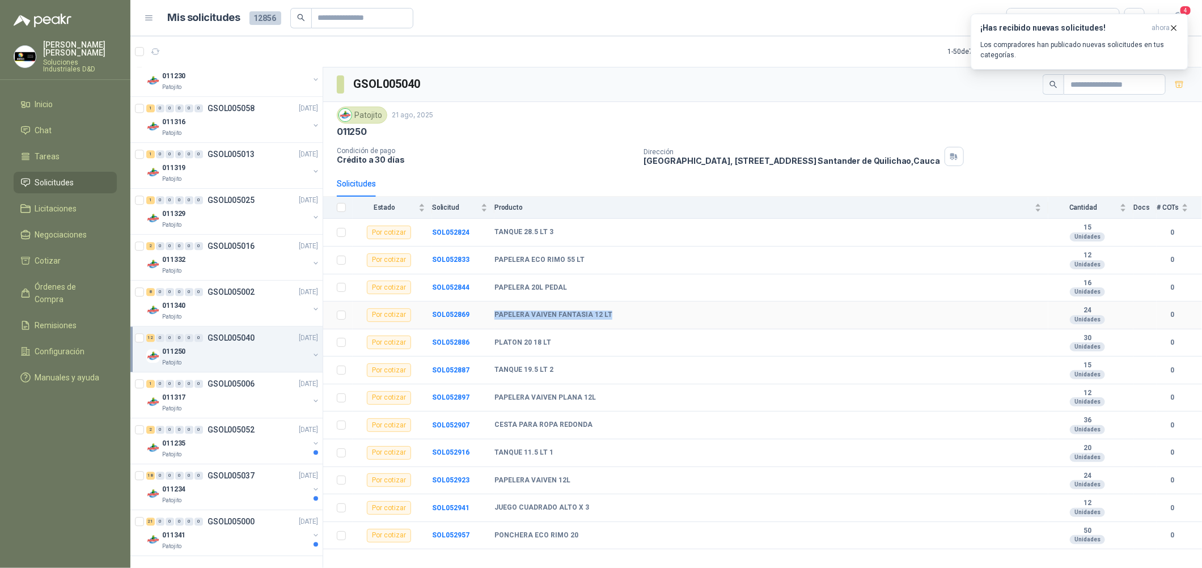
drag, startPoint x: 607, startPoint y: 314, endPoint x: 490, endPoint y: 311, distance: 116.9
click at [490, 311] on tr "Por cotizar SOL052869 PAPELERA VAIVEN FANTASIA 12 LT 24 Unidades 0" at bounding box center [762, 316] width 879 height 28
copy tr "PAPELERA VAIVEN FANTASIA 12 LT"
drag, startPoint x: 566, startPoint y: 286, endPoint x: 491, endPoint y: 288, distance: 74.9
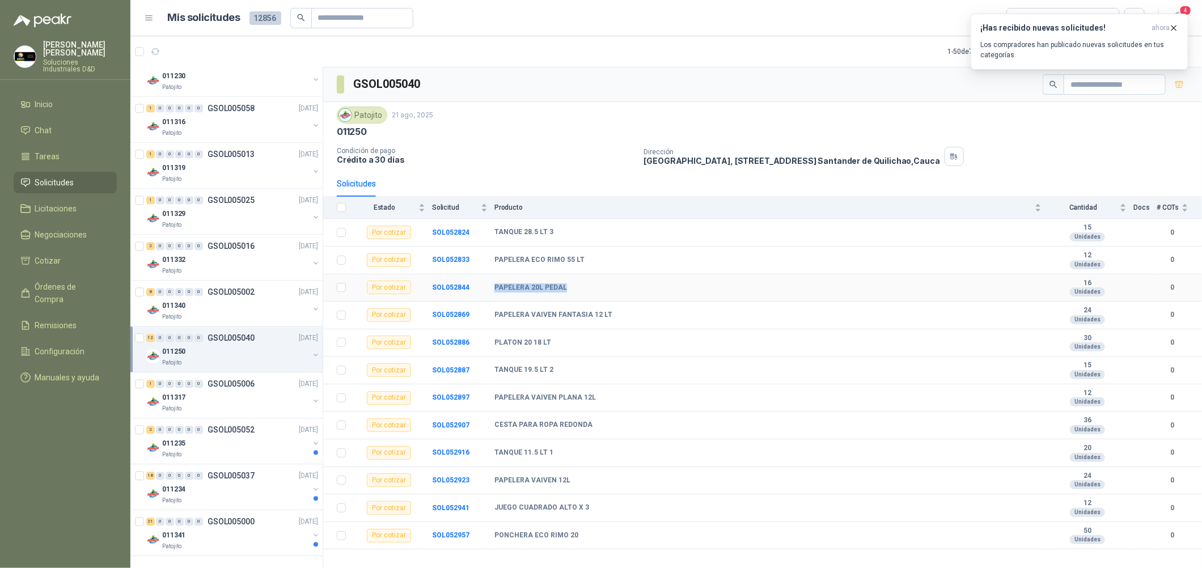
click at [491, 288] on tr "Por cotizar SOL052844 PAPELERA 20L PEDAL 16 Unidades 0" at bounding box center [762, 289] width 879 height 28
copy tr "PAPELERA 20L PEDAL"
drag, startPoint x: 580, startPoint y: 260, endPoint x: 486, endPoint y: 261, distance: 94.7
click at [486, 261] on tr "Por cotizar SOL052833 PAPELERA ECO RIMO 55 LT 12 Unidades 0" at bounding box center [762, 261] width 879 height 28
copy tr "PAPELERA ECO RIMO 55 LT"
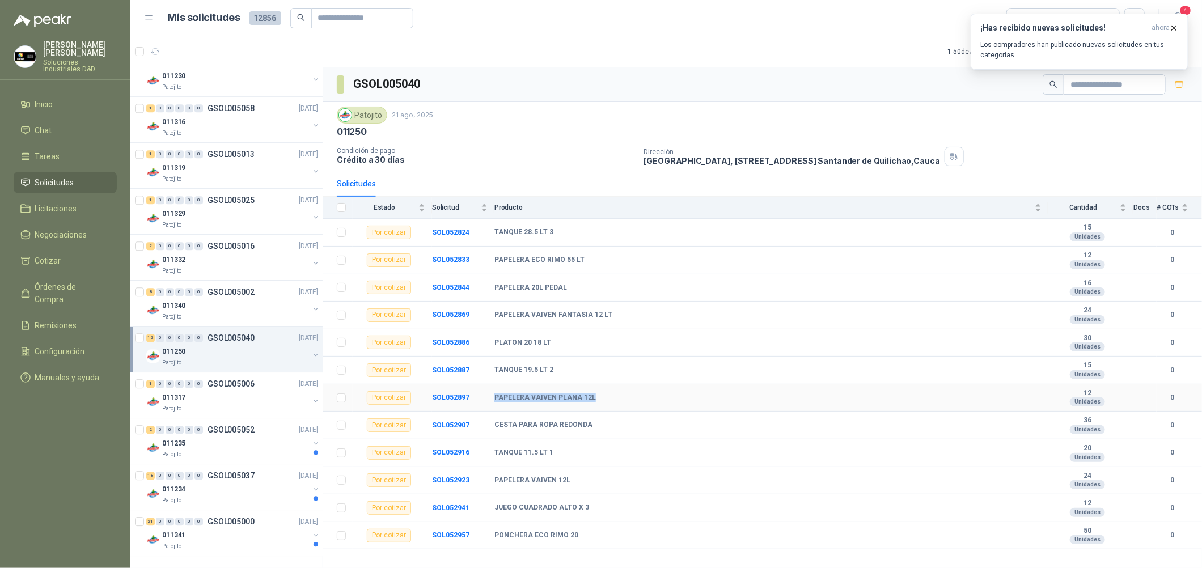
drag, startPoint x: 592, startPoint y: 399, endPoint x: 493, endPoint y: 404, distance: 98.3
click at [493, 404] on tr "Por cotizar SOL052897 PAPELERA VAIVEN PLANA 12L 12 Unidades 0" at bounding box center [762, 399] width 879 height 28
copy tr "PAPELERA VAIVEN PLANA 12L"
drag, startPoint x: 571, startPoint y: 481, endPoint x: 494, endPoint y: 486, distance: 77.3
click at [495, 486] on div "PAPELERA VAIVEN 12L" at bounding box center [768, 480] width 547 height 9
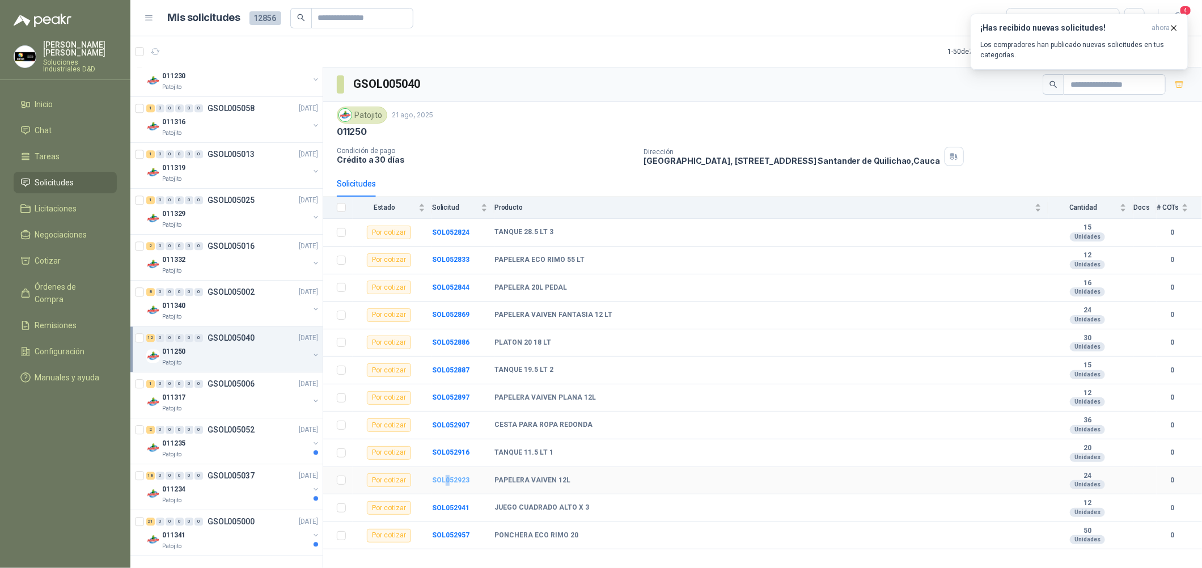
click at [448, 483] on b "SOL052923" at bounding box center [450, 480] width 37 height 8
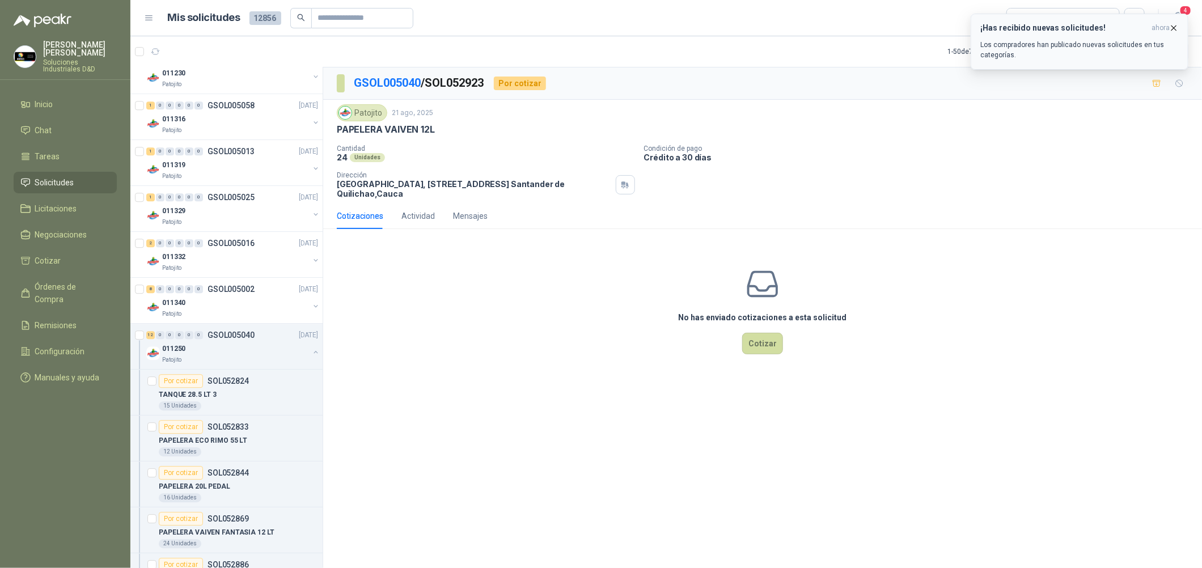
click at [1171, 27] on icon "button" at bounding box center [1175, 28] width 10 height 10
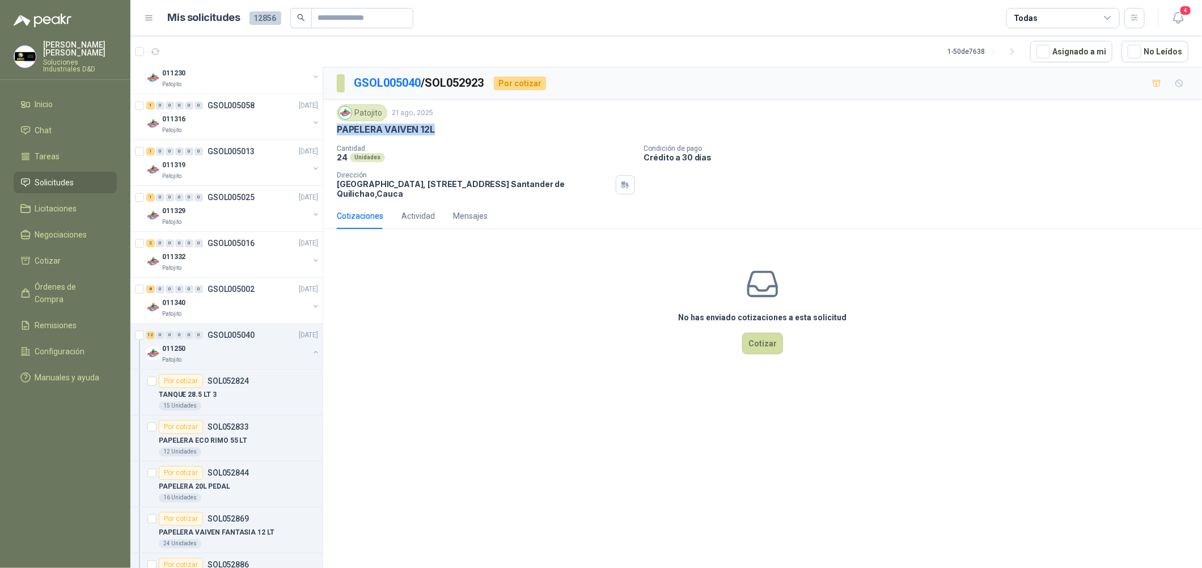
drag, startPoint x: 451, startPoint y: 121, endPoint x: 442, endPoint y: 132, distance: 14.2
click at [442, 132] on div "Patojito [DATE] PAPELERA VAIVEN 12L" at bounding box center [763, 119] width 852 height 31
copy div "PAPELERA VAIVEN 12L"
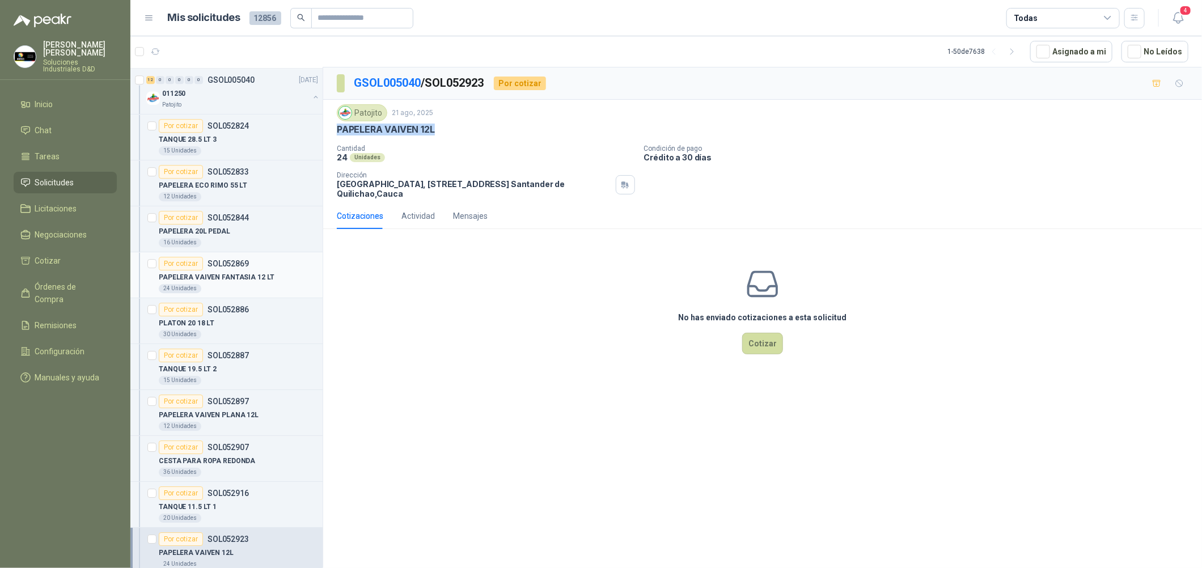
scroll to position [2362, 0]
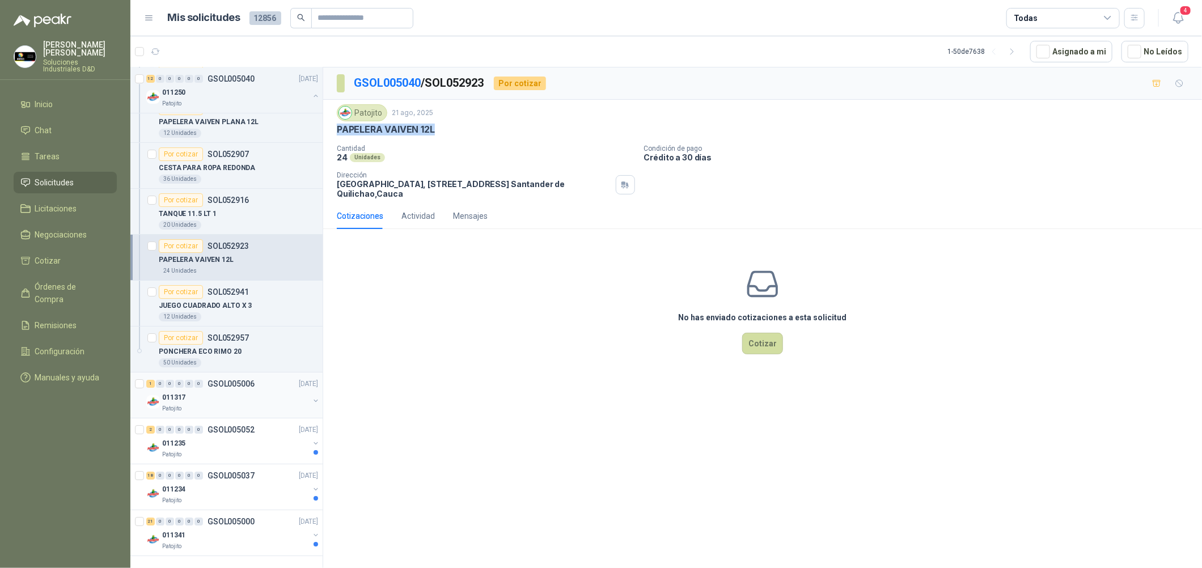
click at [268, 394] on div "011317" at bounding box center [235, 398] width 147 height 14
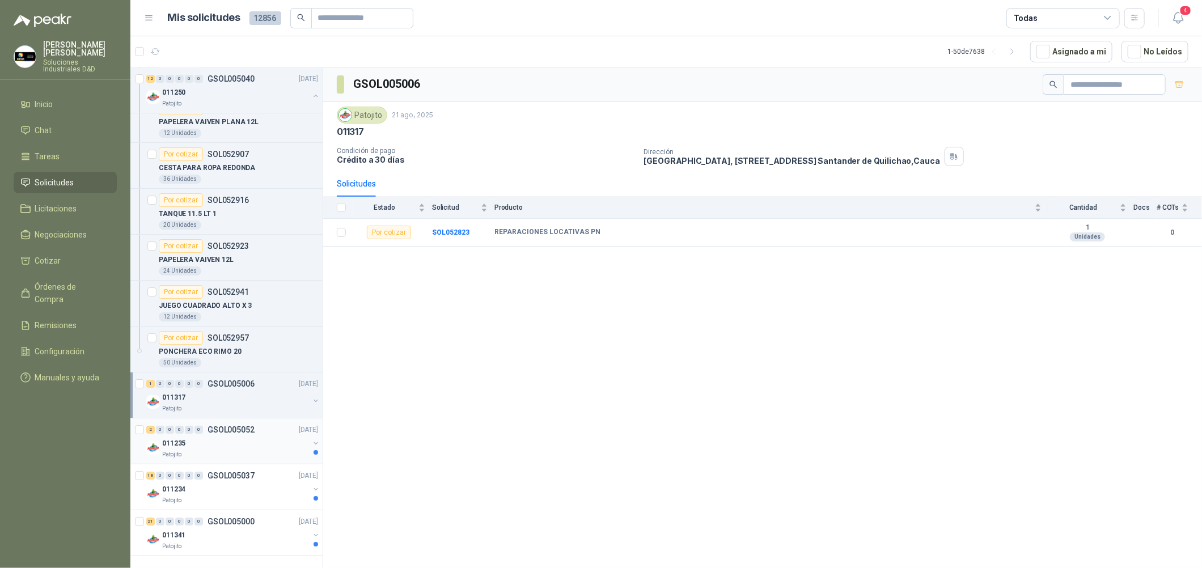
click at [257, 438] on div "011235" at bounding box center [235, 444] width 147 height 14
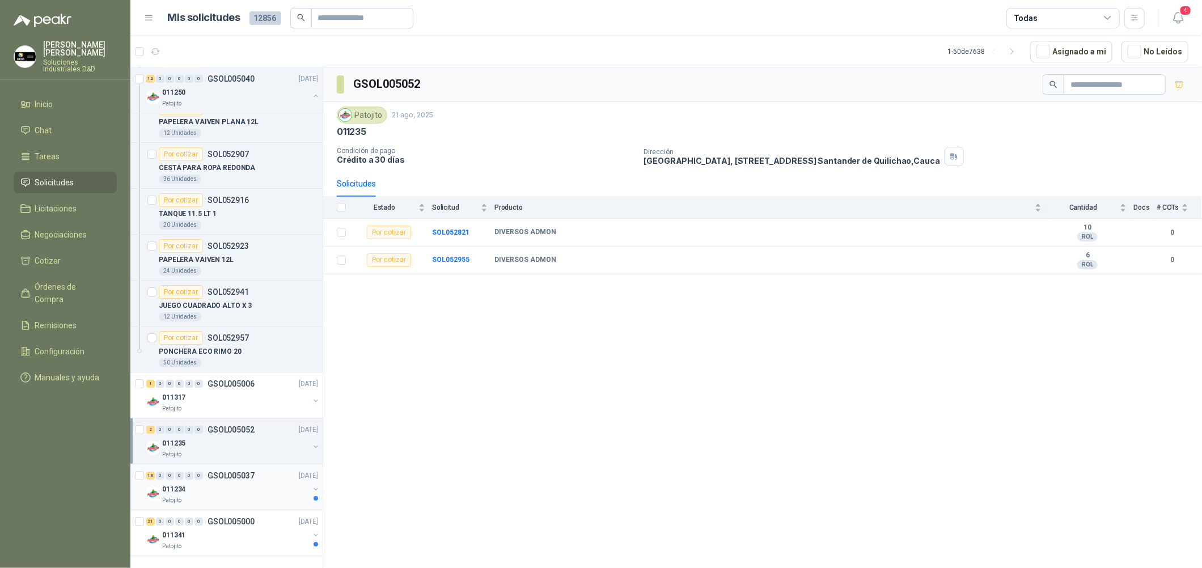
click at [251, 479] on p "GSOL005037" at bounding box center [231, 476] width 47 height 8
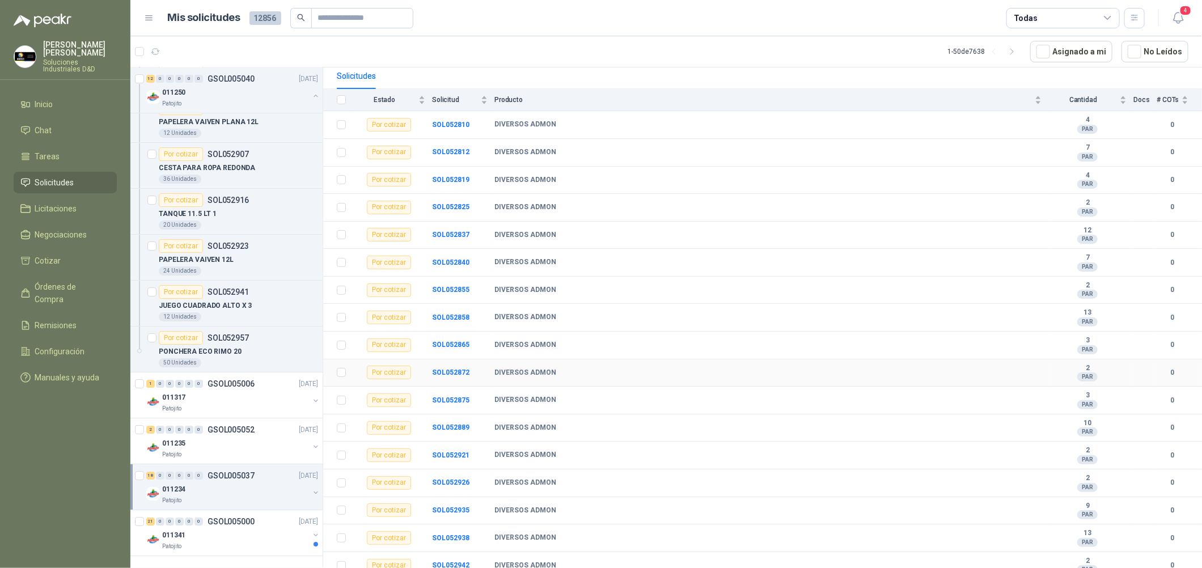
scroll to position [149, 0]
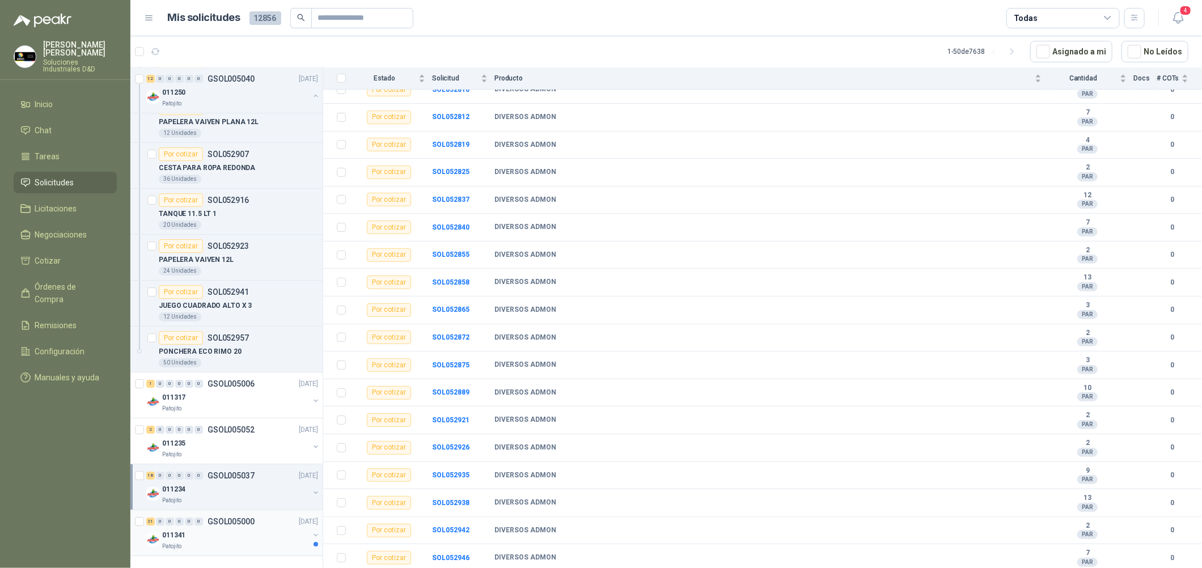
click at [251, 529] on div "011341" at bounding box center [235, 536] width 147 height 14
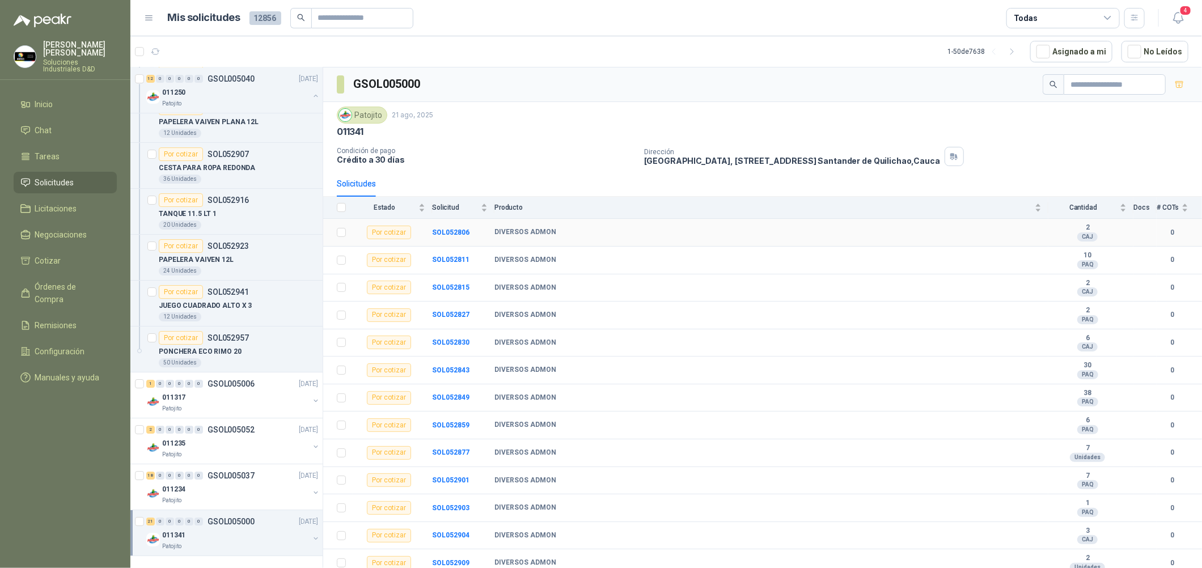
click at [440, 227] on td "SOL052806" at bounding box center [463, 233] width 62 height 28
click at [448, 233] on b "SOL052806" at bounding box center [450, 233] width 37 height 8
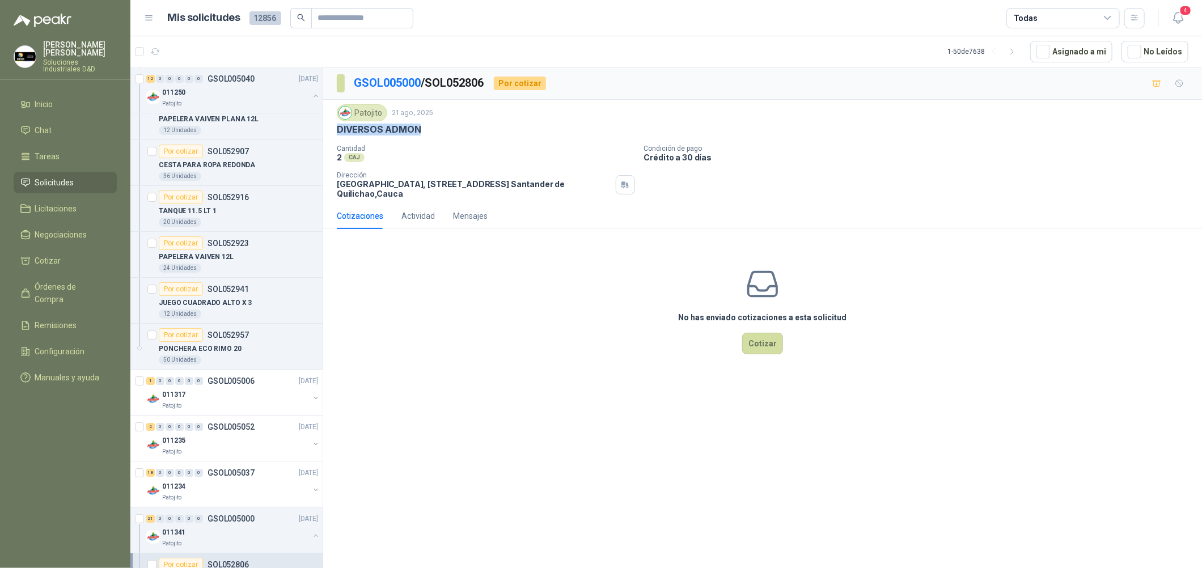
drag, startPoint x: 429, startPoint y: 128, endPoint x: 332, endPoint y: 133, distance: 97.2
click at [332, 133] on div "Patojito [DATE] DIVERSOS ADMON Cantidad 2 CAJ Condición de pago Crédito a 30 dí…" at bounding box center [762, 151] width 879 height 103
copy p "DIVERSOS ADMON"
click at [461, 301] on div "No has enviado cotizaciones a esta solicitud Cotizar" at bounding box center [762, 310] width 879 height 145
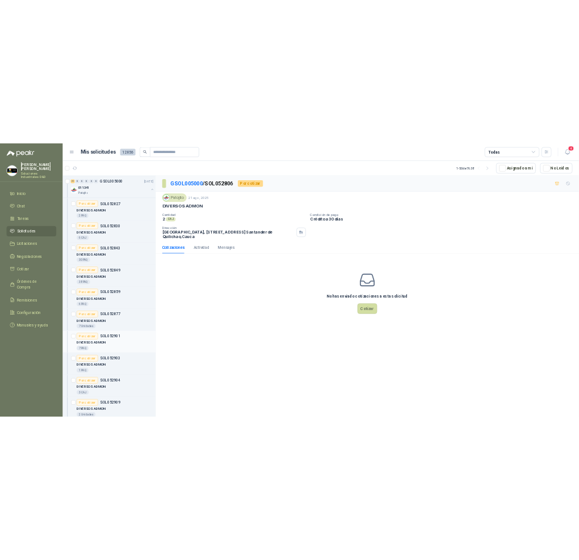
scroll to position [3043, 0]
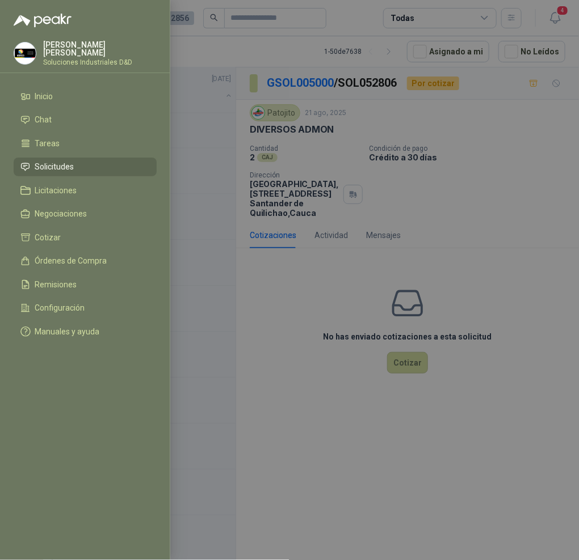
drag, startPoint x: 294, startPoint y: 288, endPoint x: 283, endPoint y: 297, distance: 14.5
click at [294, 293] on div at bounding box center [289, 280] width 579 height 560
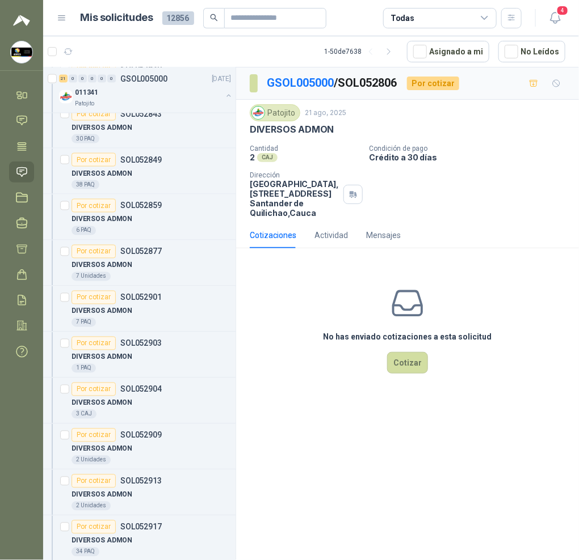
click at [299, 378] on div "No has enviado cotizaciones a esta solicitud Cotizar" at bounding box center [407, 330] width 343 height 145
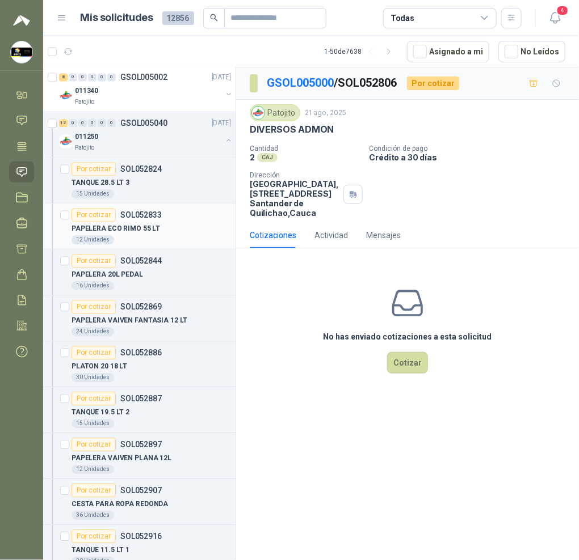
scroll to position [2022, 0]
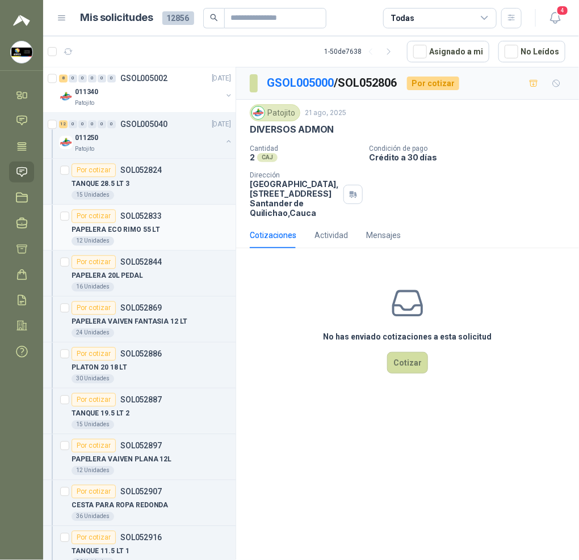
click at [136, 233] on p "PAPELERA ECO RIMO 55 LT" at bounding box center [115, 230] width 88 height 11
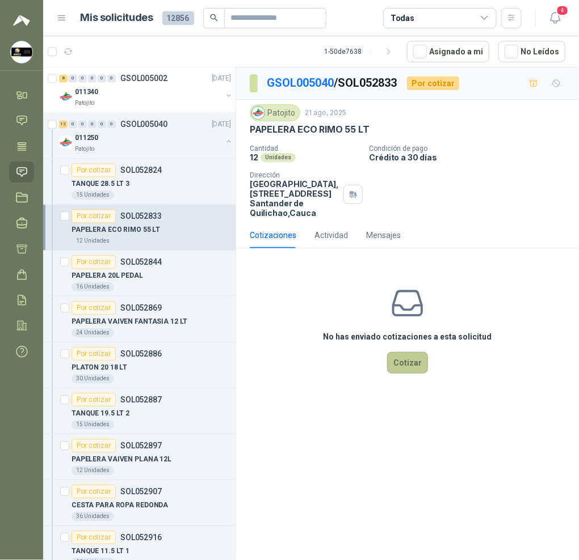
click at [398, 368] on button "Cotizar" at bounding box center [407, 363] width 41 height 22
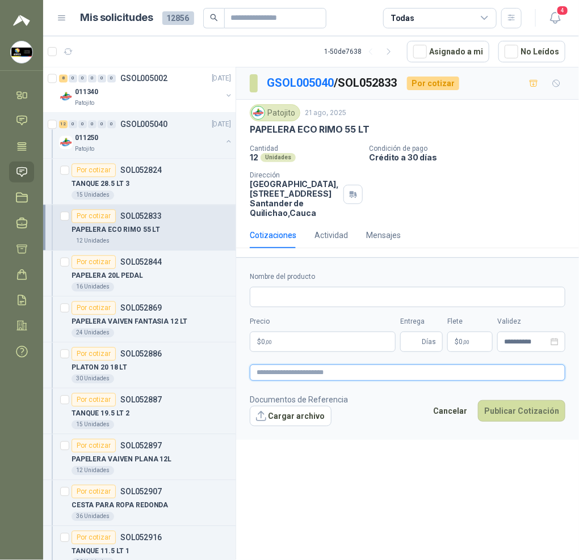
click at [308, 377] on textarea at bounding box center [407, 373] width 315 height 16
type textarea "*"
type textarea "**"
type textarea "***"
type textarea "****"
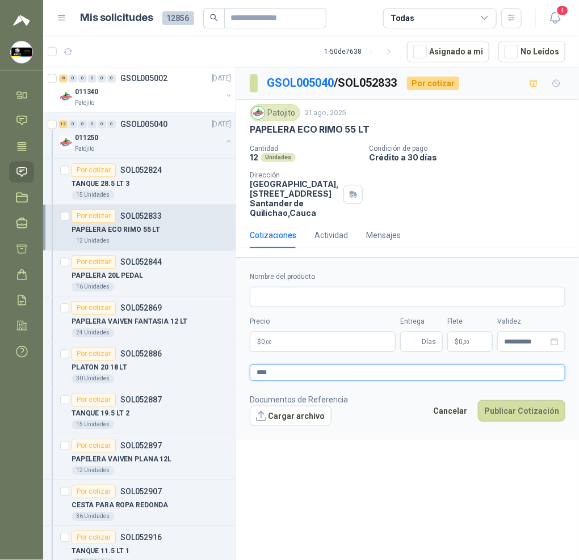
type textarea "*****"
type textarea "******"
type textarea "*******"
type textarea "********"
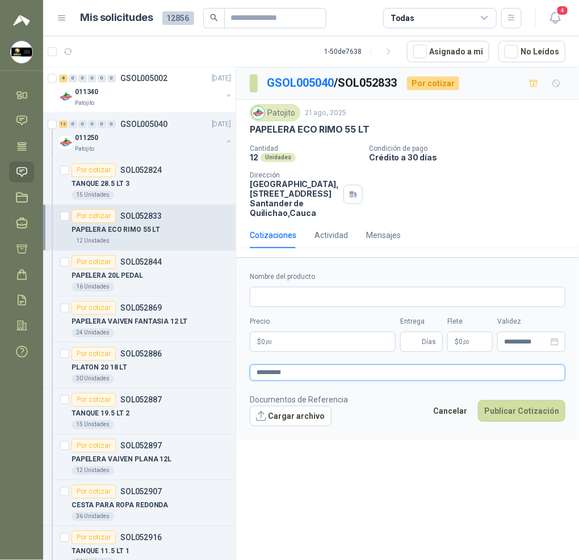
type textarea "**********"
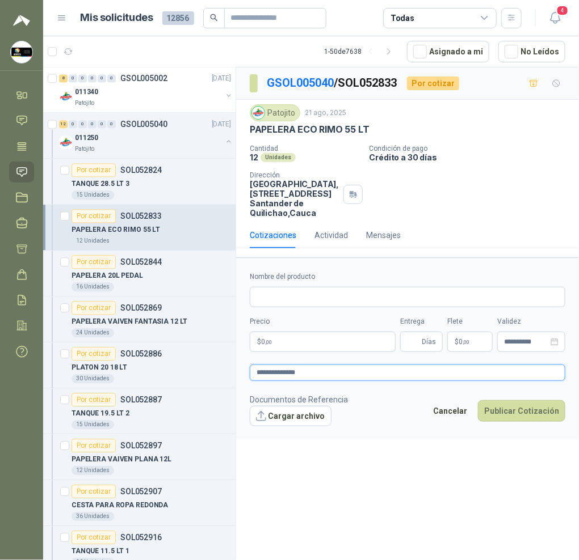
type textarea "**********"
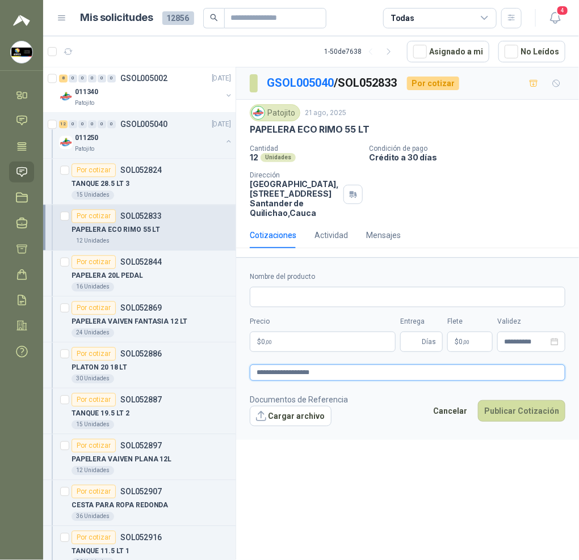
type textarea "**********"
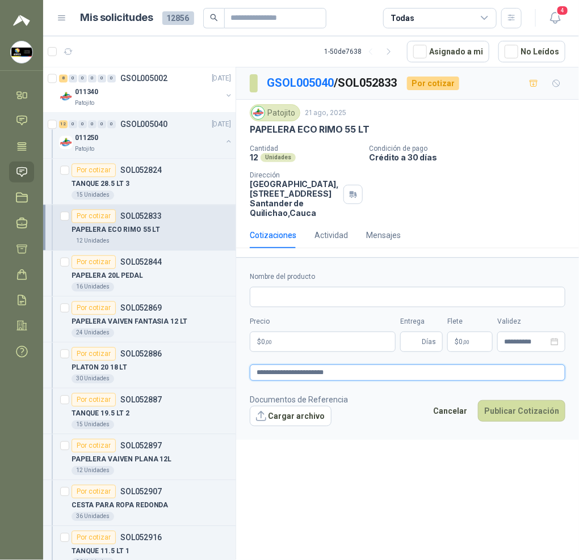
type textarea "**********"
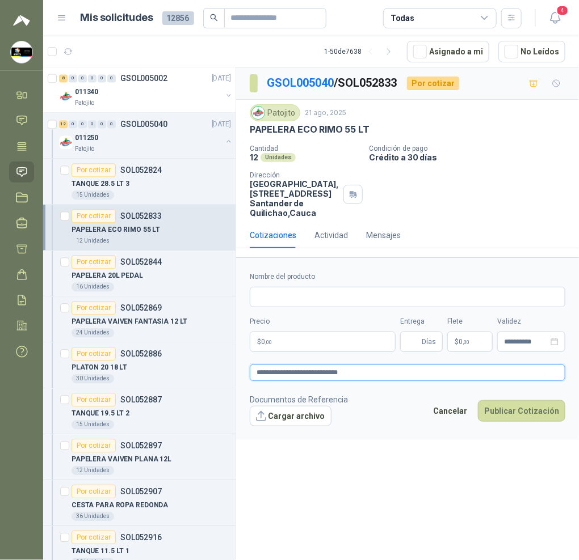
type textarea "**********"
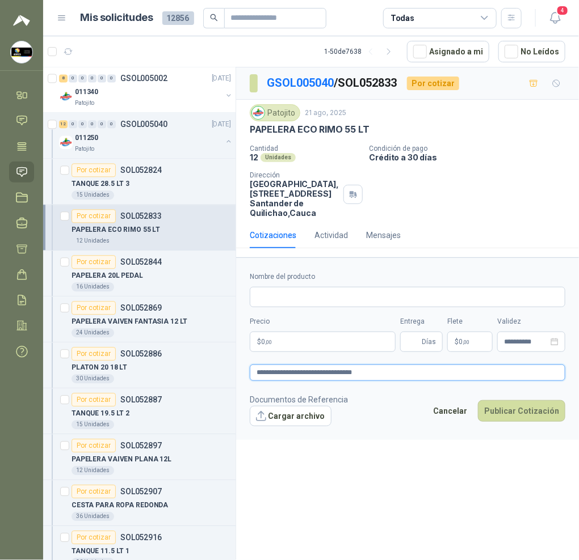
type textarea "**********"
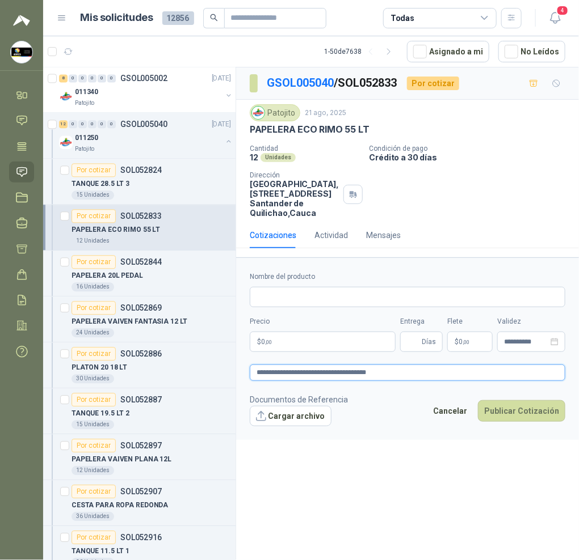
type textarea "**********"
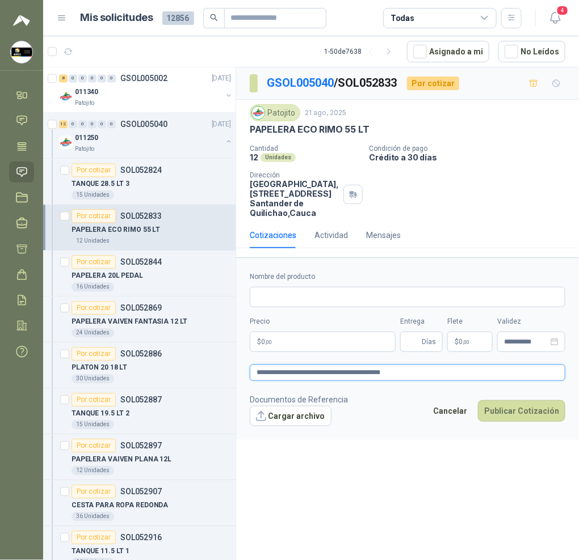
type textarea "**********"
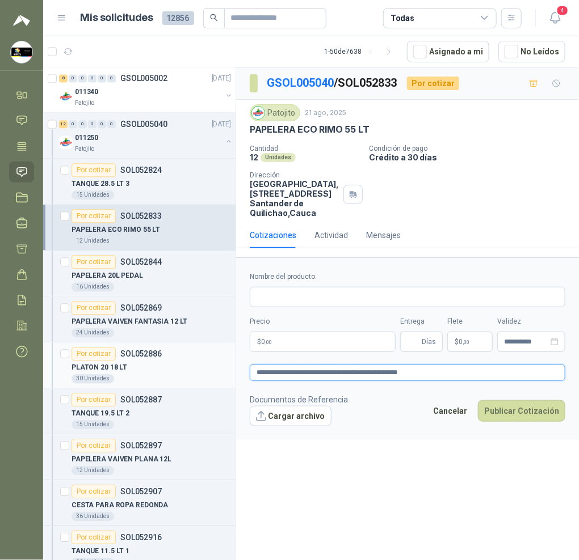
drag, startPoint x: 456, startPoint y: 370, endPoint x: 42, endPoint y: 345, distance: 414.8
click at [109, 349] on div "Por cotizar SOL053077 [DATE] Ligas Látex Para Arpón Banda Elástica Para Arpón T…" at bounding box center [310, 315] width 535 height 497
type textarea "**********"
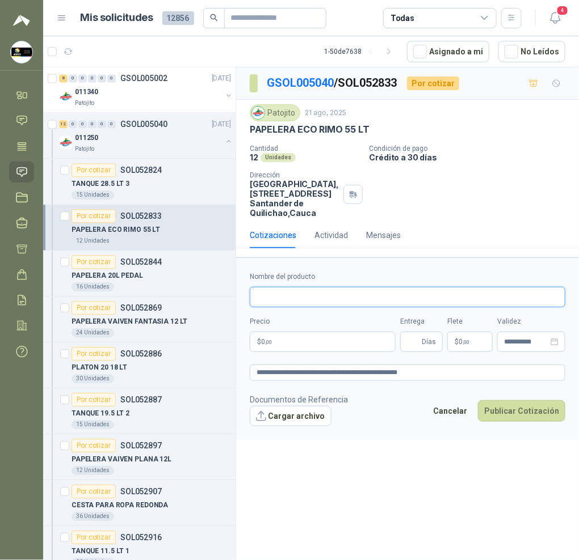
click at [340, 302] on input "Nombre del producto" at bounding box center [407, 297] width 315 height 20
paste input "**********"
type input "**********"
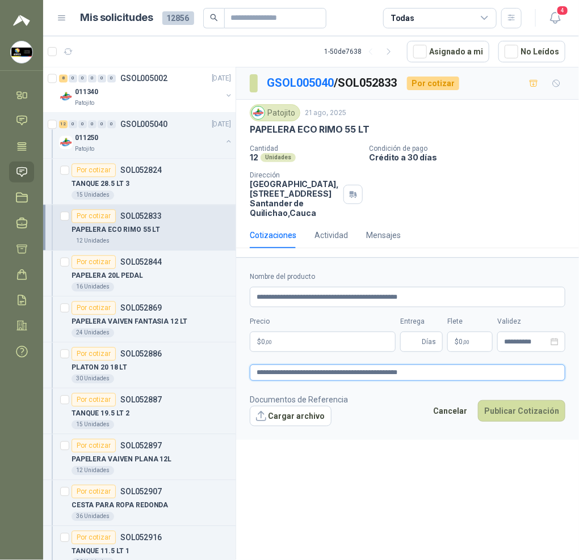
click at [261, 370] on textarea "**********" at bounding box center [407, 373] width 315 height 16
type textarea "**********"
click at [268, 372] on textarea "**********" at bounding box center [407, 373] width 315 height 16
type textarea "**********"
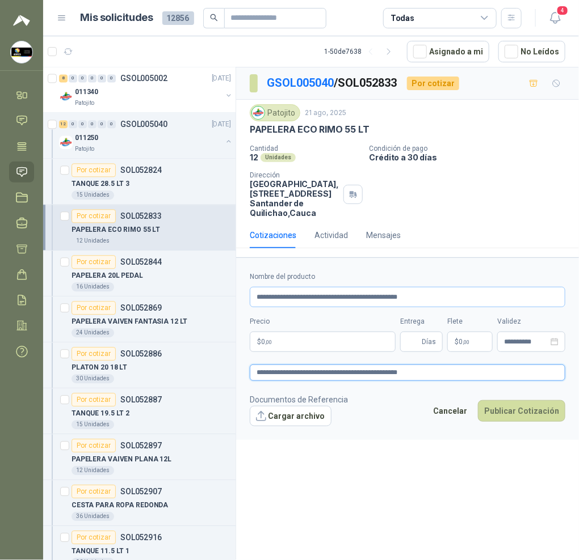
type textarea "**********"
drag, startPoint x: 271, startPoint y: 301, endPoint x: 147, endPoint y: 301, distance: 123.6
click at [180, 302] on div "Por cotizar SOL053077 [DATE] Ligas Látex Para Arpón Banda Elástica Para Arpón T…" at bounding box center [310, 315] width 535 height 497
type input "**********"
click at [332, 344] on body "[PERSON_NAME] Soluciones Industriales D&D Inicio Chat Tareas Solicitudes Licita…" at bounding box center [289, 280] width 579 height 560
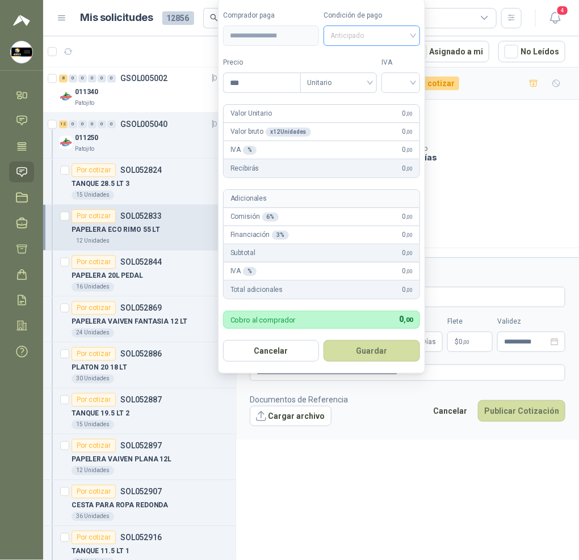
click at [377, 34] on span "Anticipado" at bounding box center [371, 35] width 83 height 17
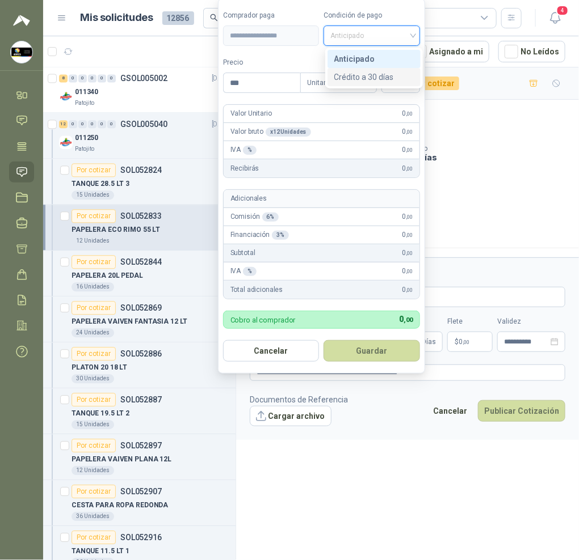
click at [384, 72] on div "Crédito a 30 días" at bounding box center [373, 77] width 79 height 12
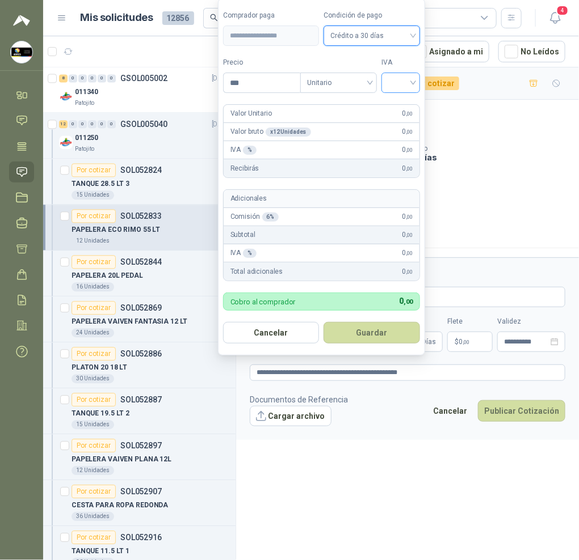
click at [413, 78] on input "search" at bounding box center [400, 81] width 25 height 17
click at [404, 103] on div "19%" at bounding box center [402, 106] width 21 height 12
click at [282, 83] on input "***" at bounding box center [262, 82] width 79 height 19
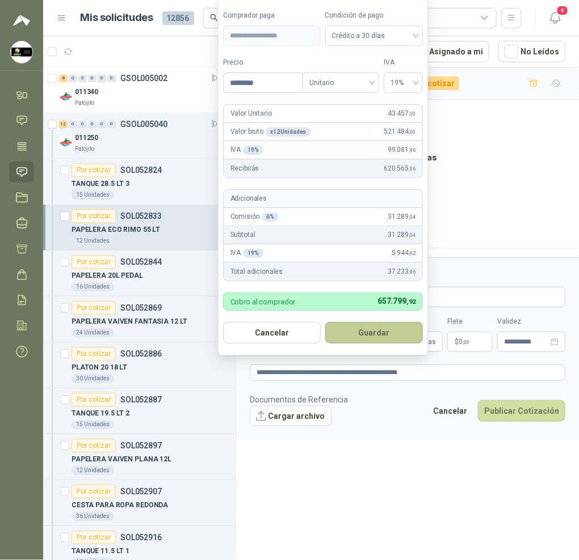
click at [353, 340] on button "Guardar" at bounding box center [374, 333] width 98 height 22
click at [361, 344] on body "[PERSON_NAME] Soluciones Industriales D&D Inicio Chat Tareas Solicitudes Licita…" at bounding box center [289, 280] width 579 height 560
drag, startPoint x: 267, startPoint y: 84, endPoint x: 48, endPoint y: 95, distance: 219.2
click at [91, 95] on body "[PERSON_NAME] Soluciones Industriales D&D Inicio Chat Tareas Solicitudes Licita…" at bounding box center [289, 280] width 579 height 560
type input "********"
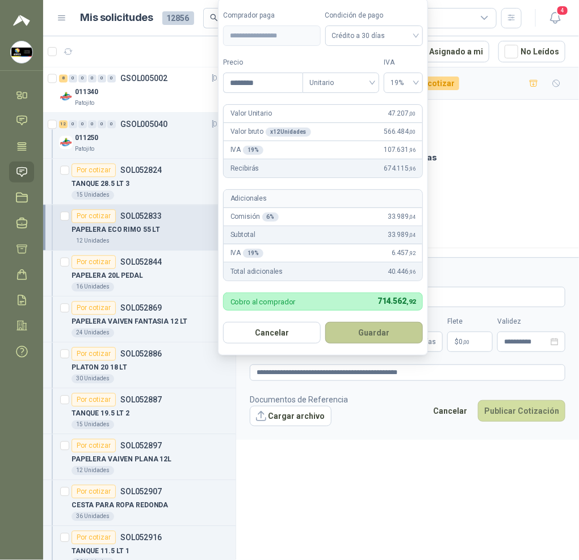
click at [377, 336] on button "Guardar" at bounding box center [374, 333] width 98 height 22
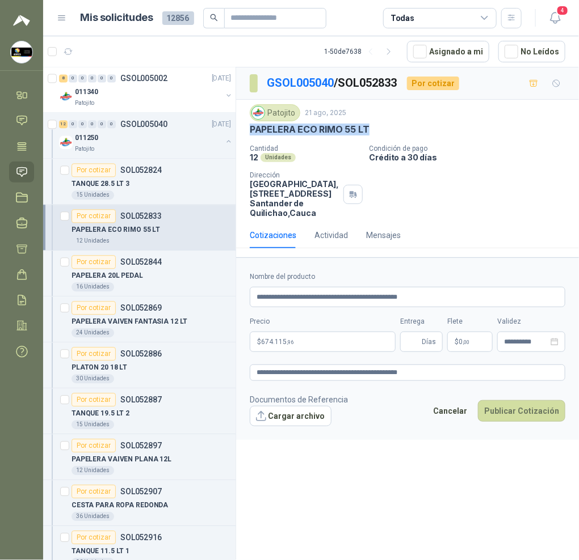
drag, startPoint x: 377, startPoint y: 132, endPoint x: 247, endPoint y: 131, distance: 129.3
click at [247, 131] on div "Patojito [DATE] PAPELERA ECO RIMO 55 LT Cantidad 12 Unidades Condición de pago …" at bounding box center [407, 161] width 343 height 123
copy p "PAPELERA ECO RIMO 55 LT"
click at [415, 339] on input "Entrega" at bounding box center [413, 341] width 12 height 19
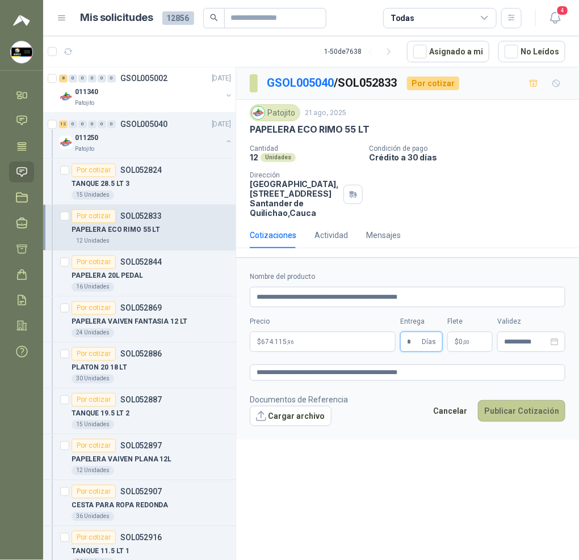
type input "*"
click at [518, 419] on button "Publicar Cotización" at bounding box center [521, 411] width 87 height 22
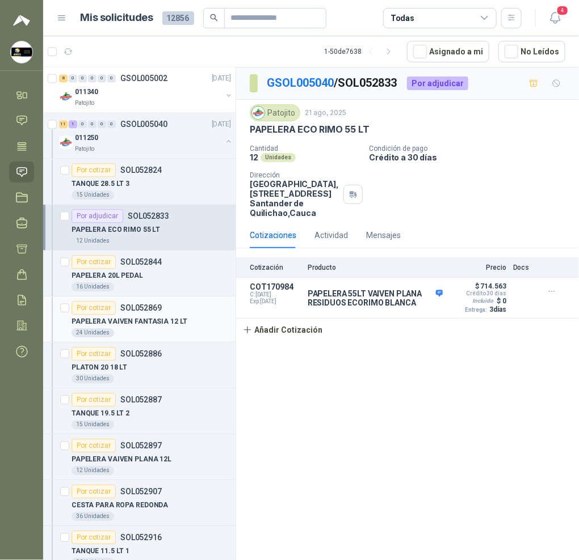
click at [183, 328] on div "PAPELERA VAIVEN FANTASIA 12 LT" at bounding box center [150, 322] width 159 height 14
